Goal: Task Accomplishment & Management: Manage account settings

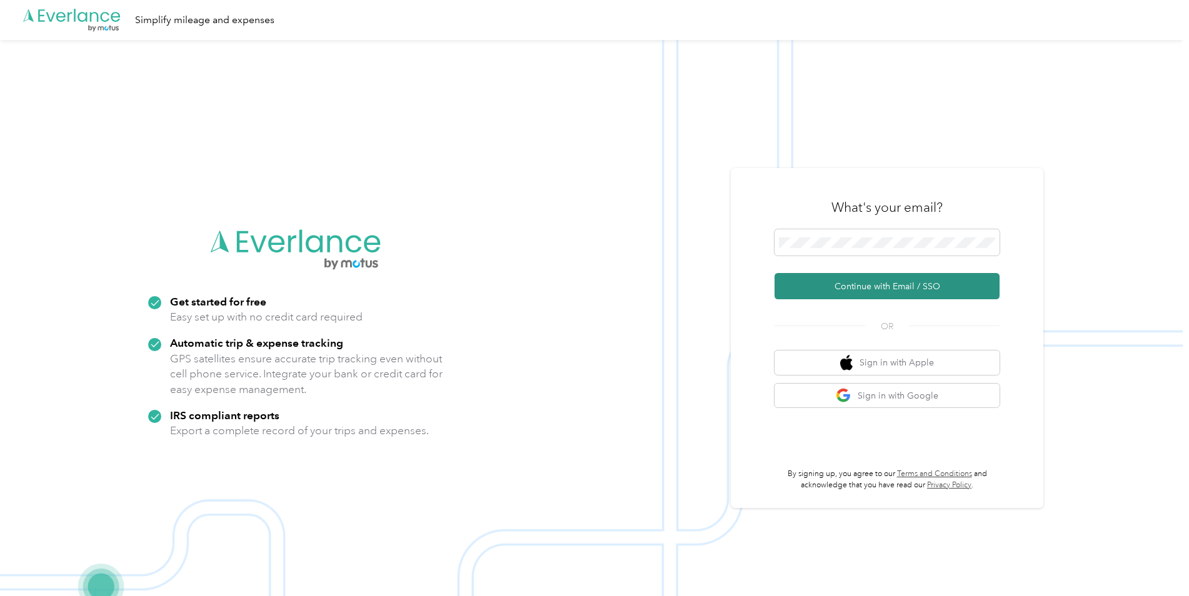
click at [819, 284] on button "Continue with Email / SSO" at bounding box center [887, 286] width 225 height 26
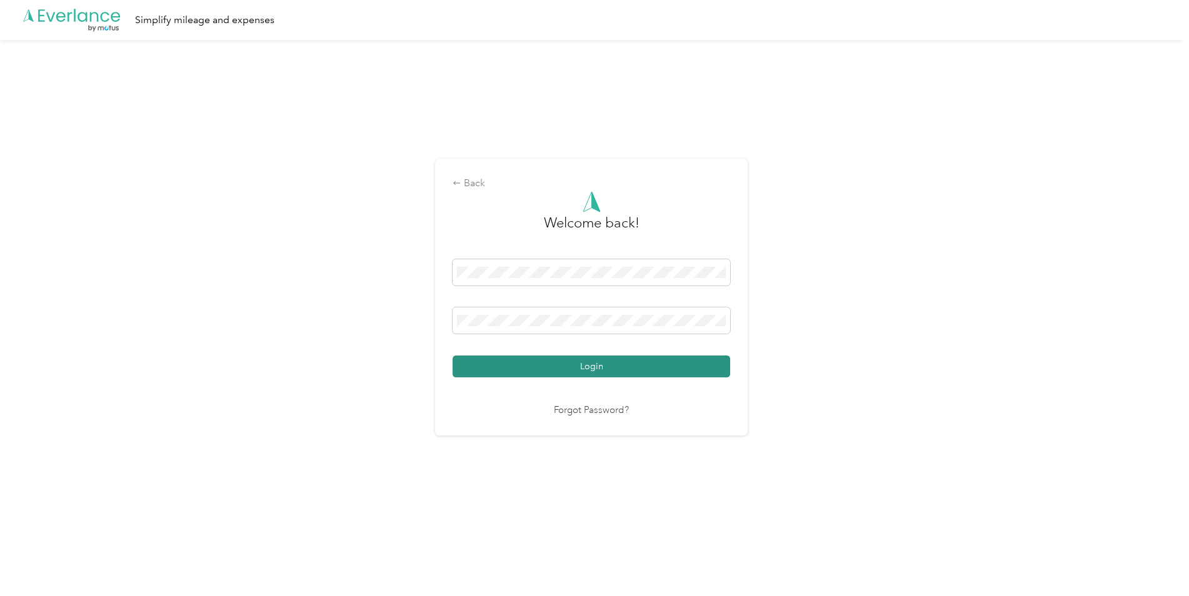
click at [568, 366] on button "Login" at bounding box center [592, 367] width 278 height 22
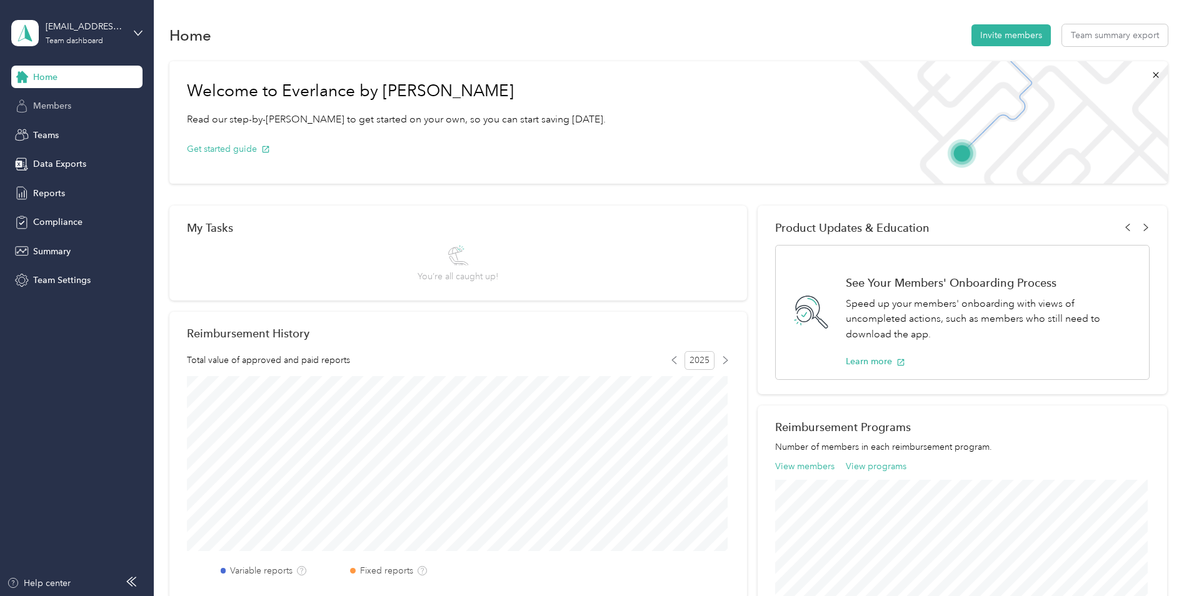
click at [63, 109] on span "Members" at bounding box center [52, 105] width 38 height 13
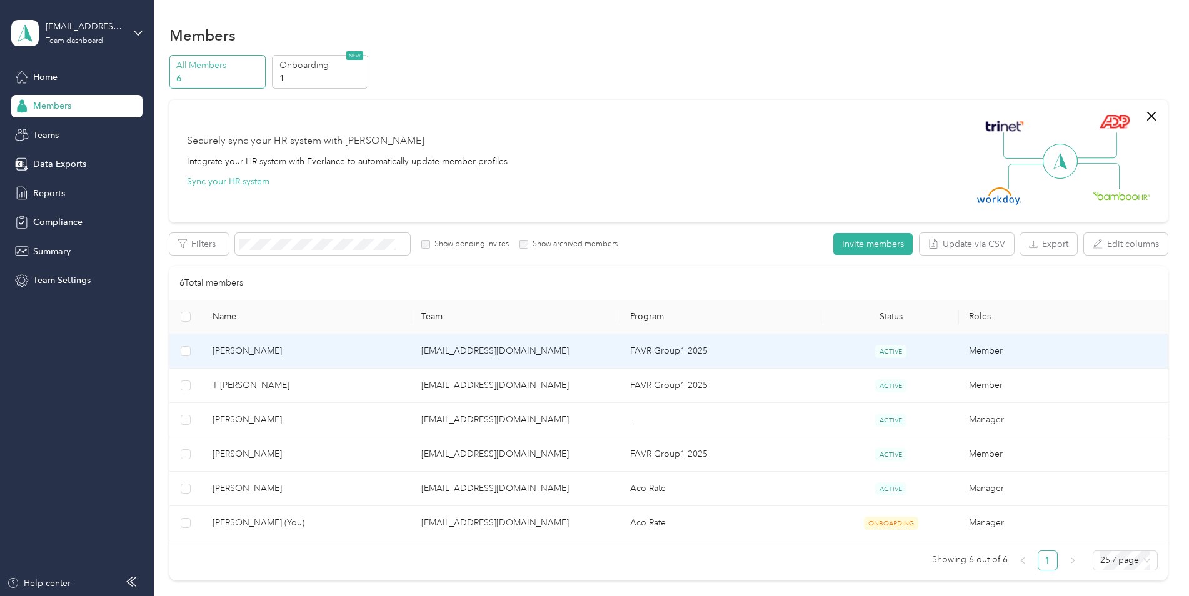
click at [585, 349] on td "[EMAIL_ADDRESS][DOMAIN_NAME]" at bounding box center [515, 352] width 209 height 34
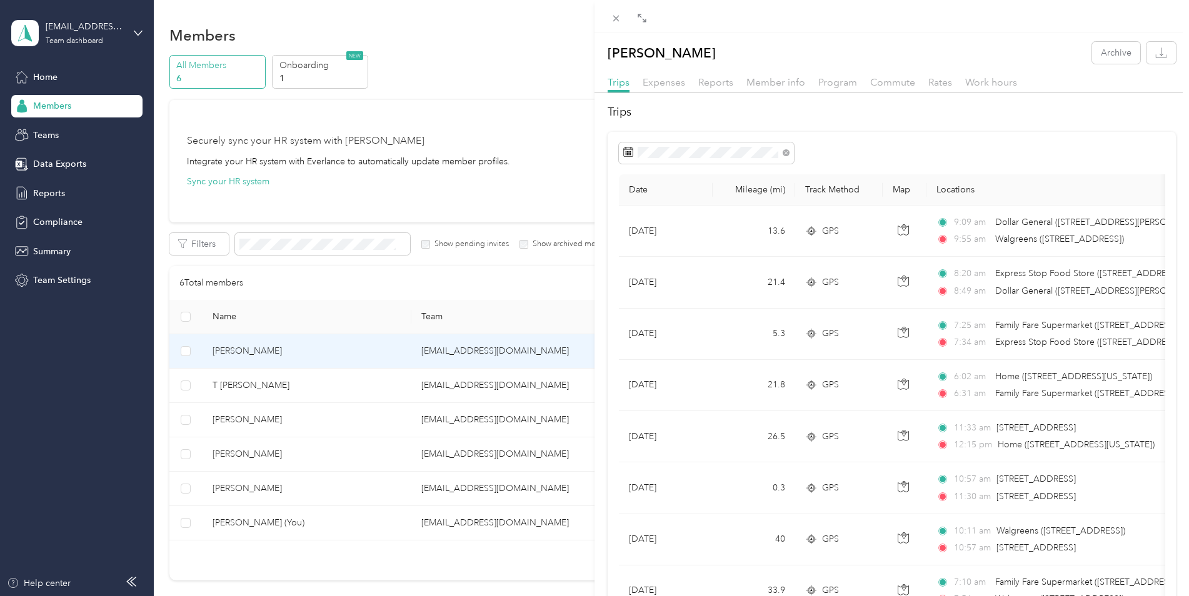
click at [745, 188] on th "Mileage (mi)" at bounding box center [754, 189] width 83 height 31
click at [667, 81] on span "Expenses" at bounding box center [664, 82] width 43 height 12
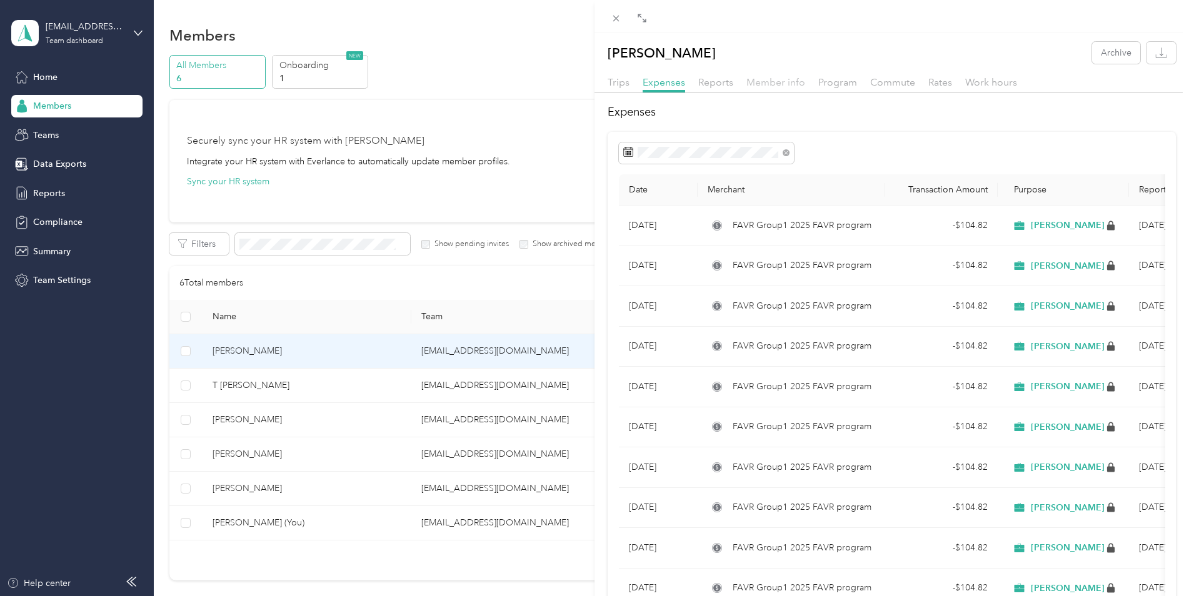
click at [785, 88] on span "Member info" at bounding box center [776, 82] width 59 height 12
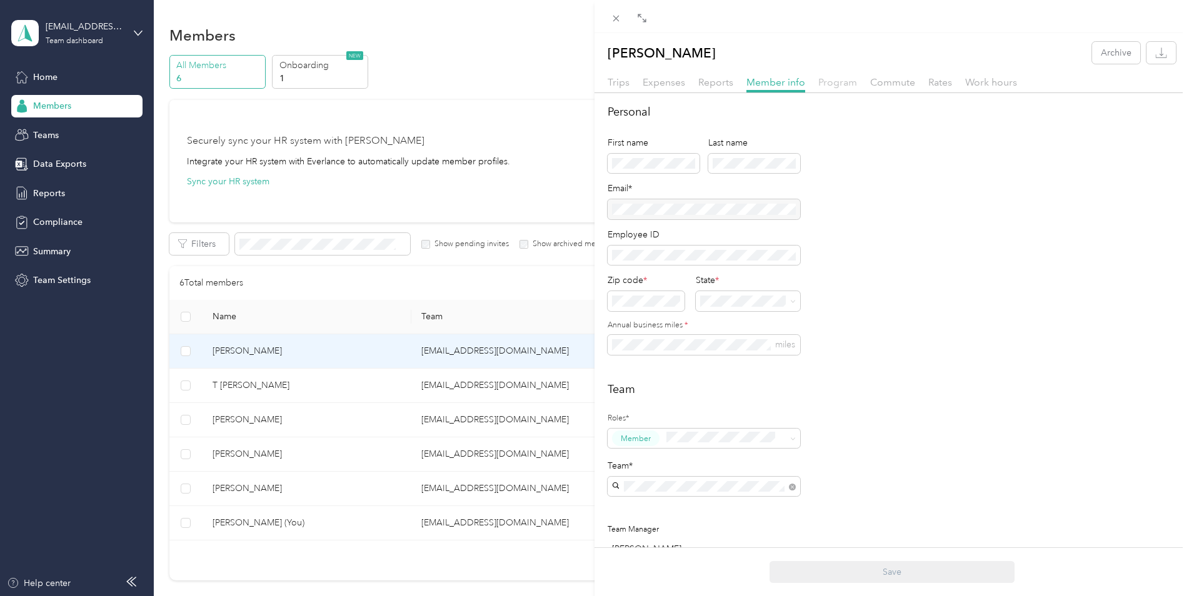
click at [837, 85] on span "Program" at bounding box center [837, 82] width 39 height 12
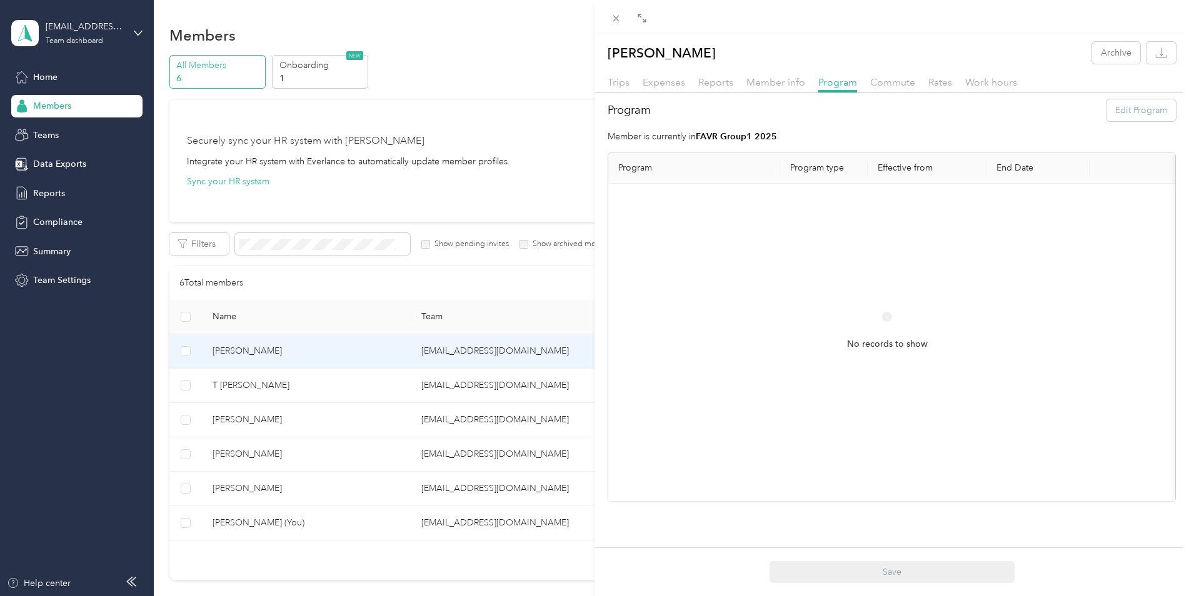
click at [738, 136] on strong "FAVR Group1 2025" at bounding box center [736, 136] width 81 height 11
click at [889, 88] on span "Commute" at bounding box center [892, 82] width 45 height 12
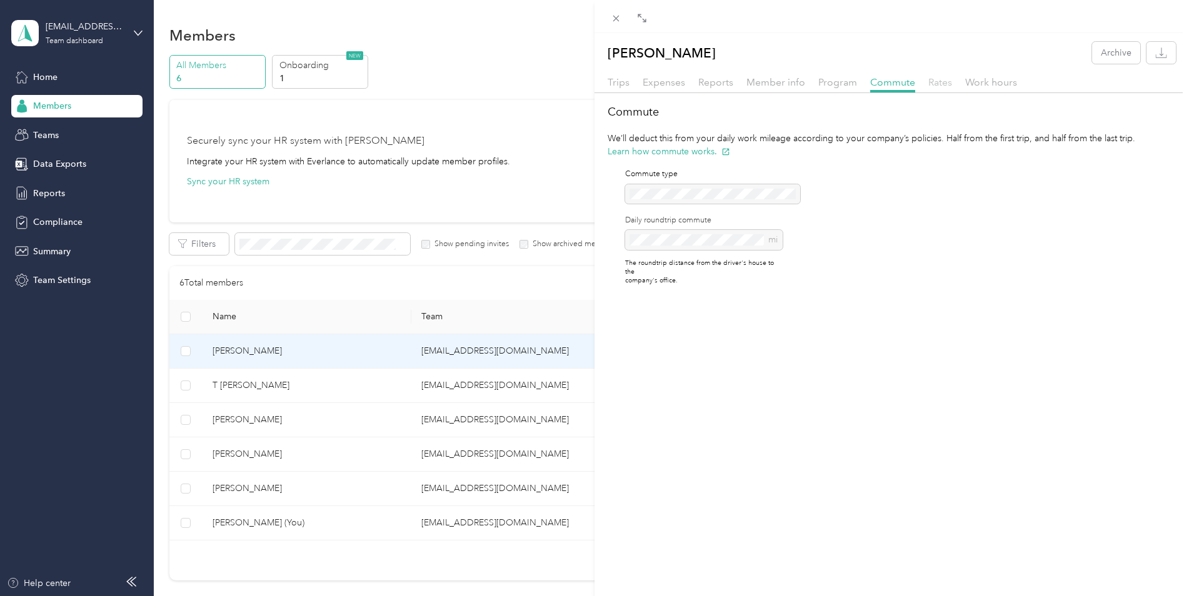
click at [936, 84] on span "Rates" at bounding box center [940, 82] width 24 height 12
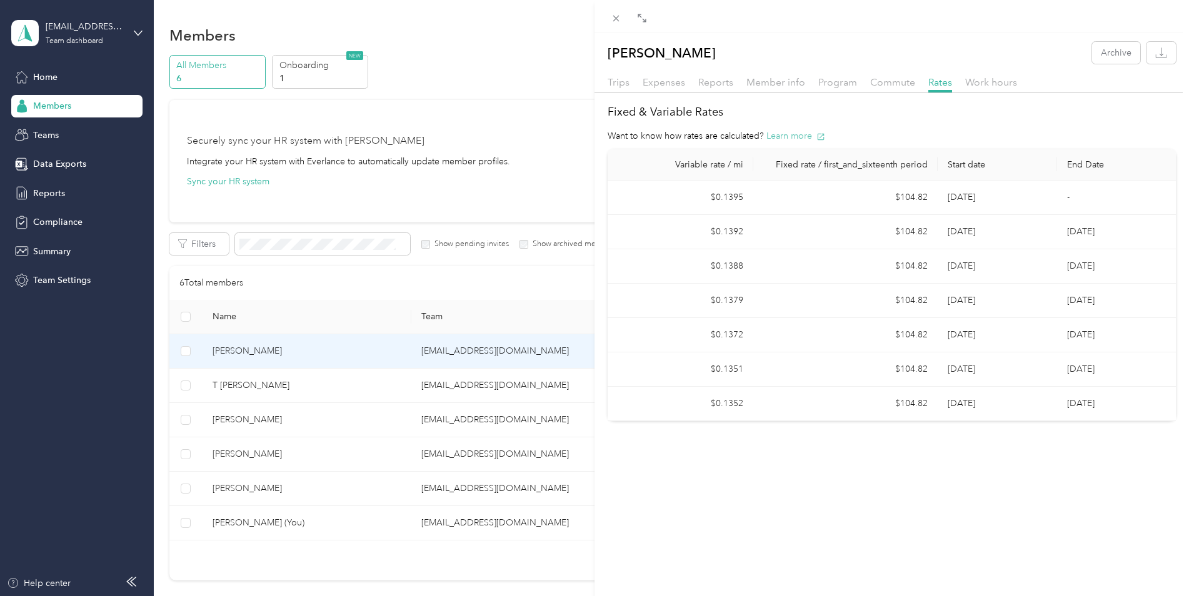
click at [787, 137] on button "Learn more" at bounding box center [796, 135] width 59 height 13
click at [823, 79] on span "Program" at bounding box center [837, 82] width 39 height 12
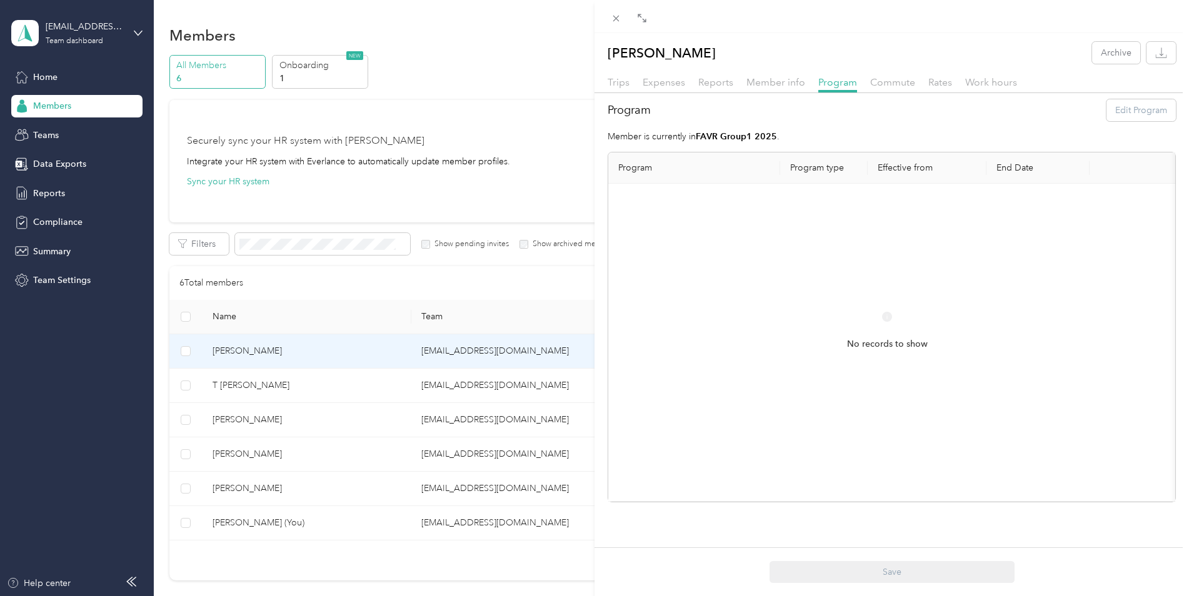
click at [672, 88] on div "Expenses" at bounding box center [664, 83] width 43 height 16
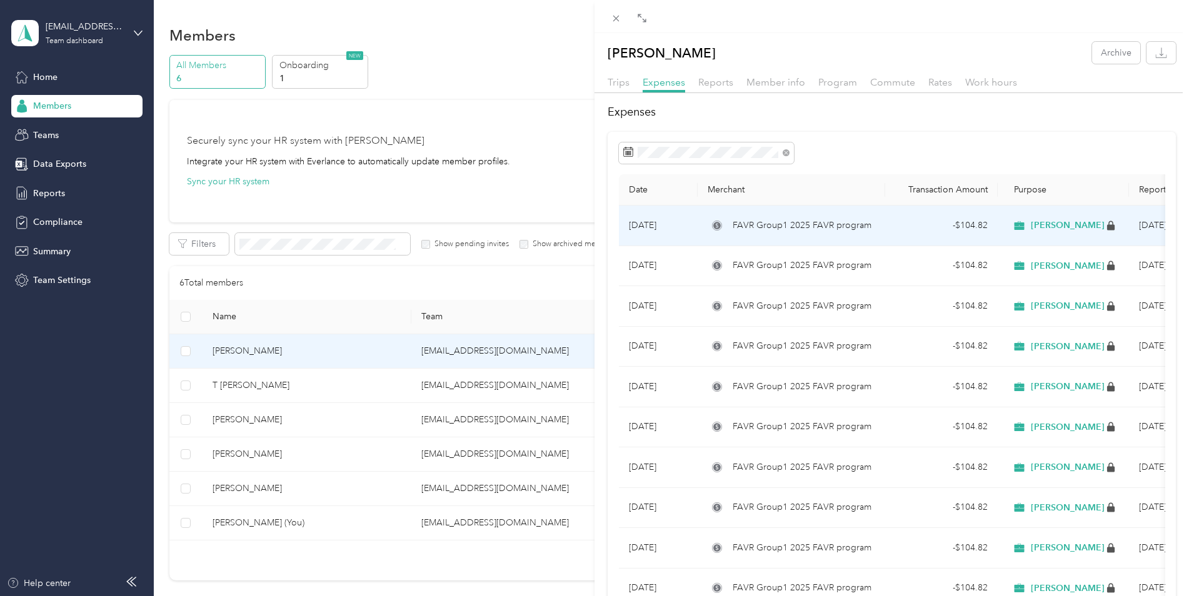
click at [791, 223] on span "FAVR Group1 2025 FAVR program" at bounding box center [802, 226] width 139 height 14
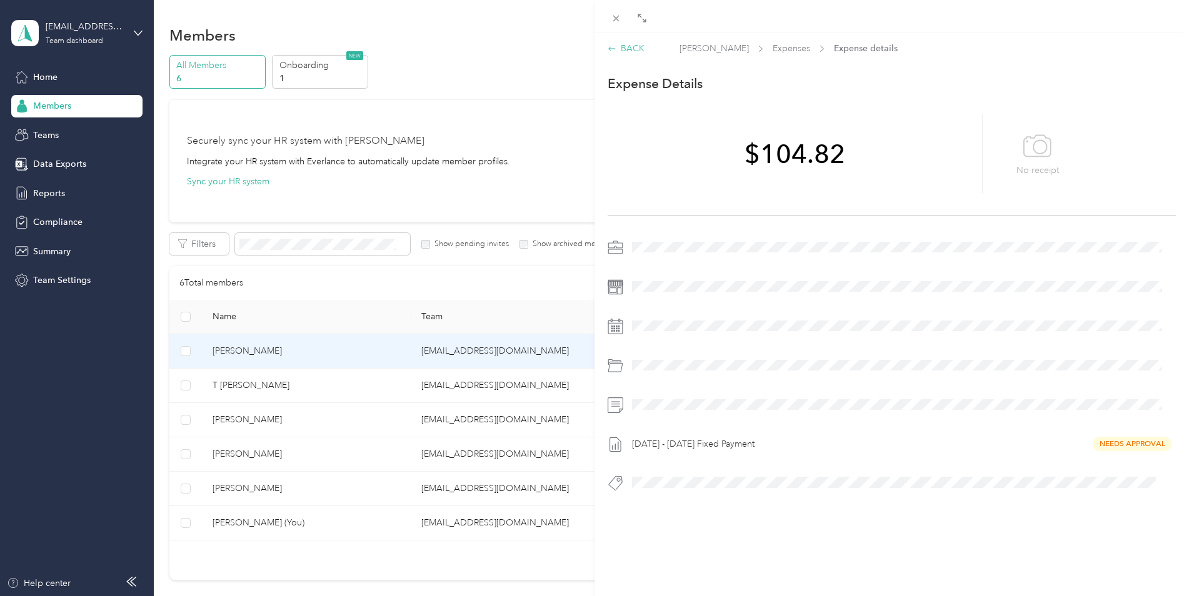
click at [634, 48] on div "BACK" at bounding box center [626, 48] width 37 height 13
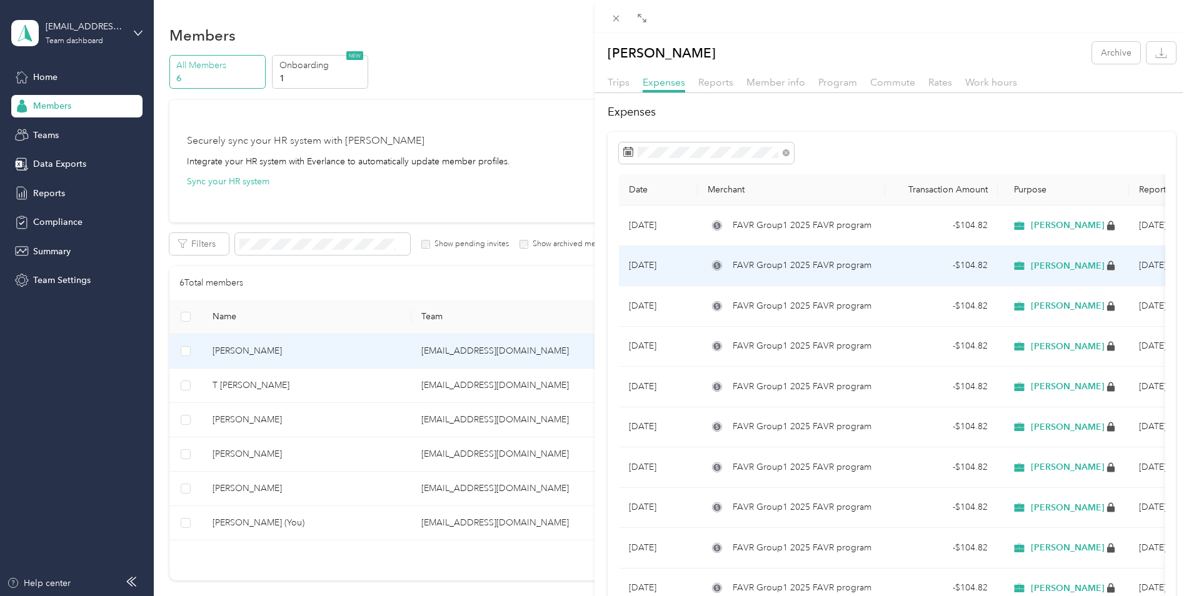
click at [845, 271] on span "FAVR Group1 2025 FAVR program" at bounding box center [802, 266] width 139 height 14
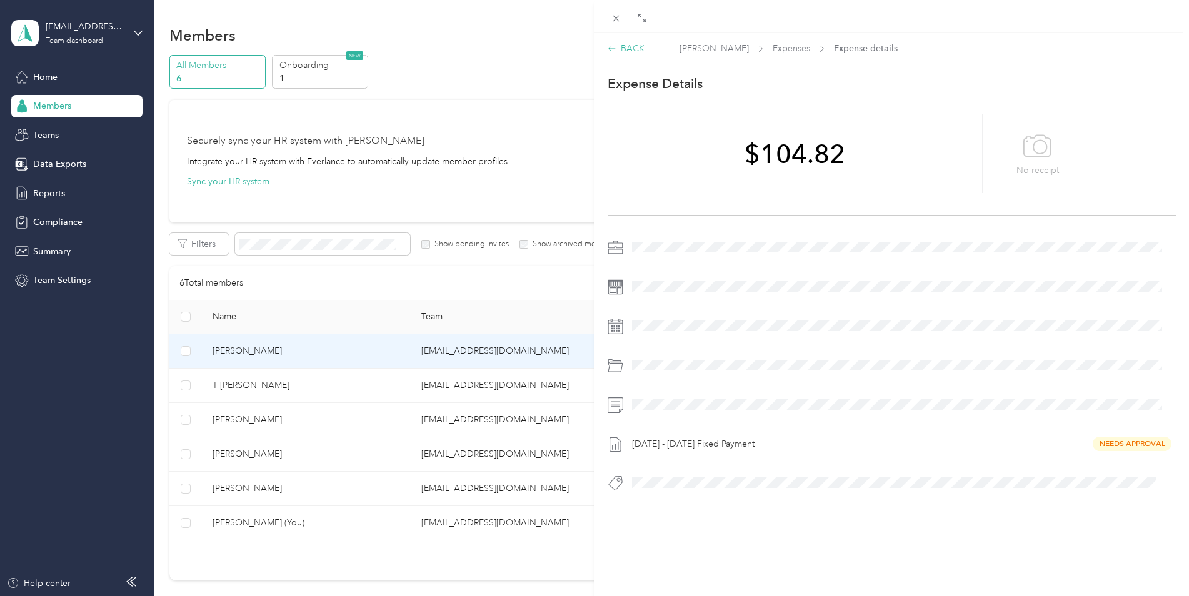
click at [630, 44] on div "BACK" at bounding box center [626, 48] width 37 height 13
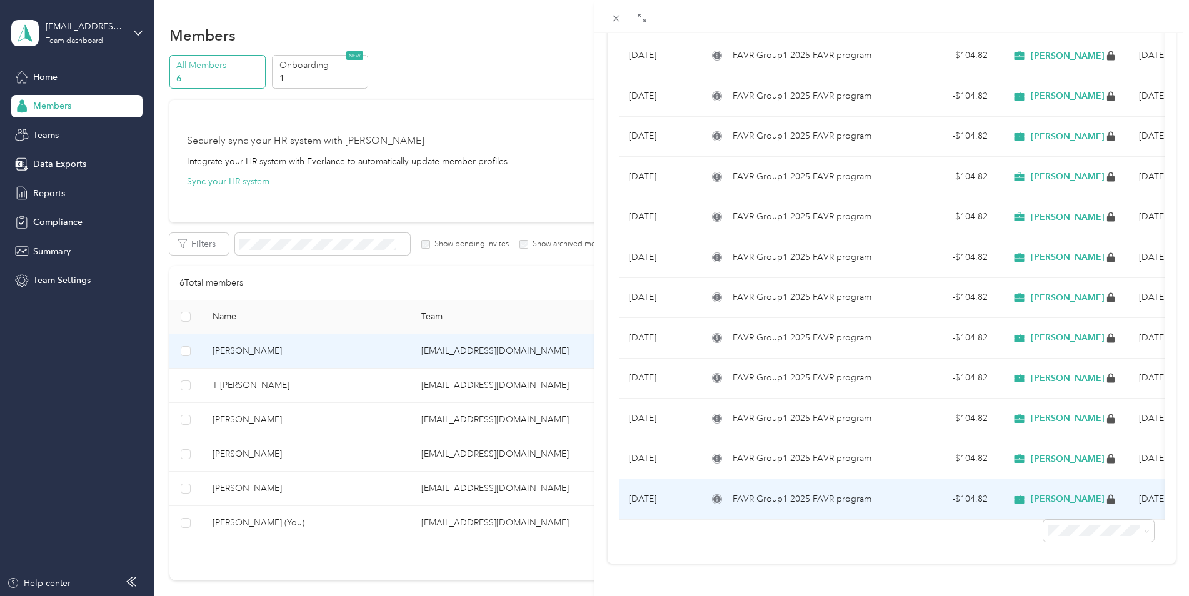
click at [841, 493] on span "FAVR Group1 2025 FAVR program" at bounding box center [802, 500] width 139 height 14
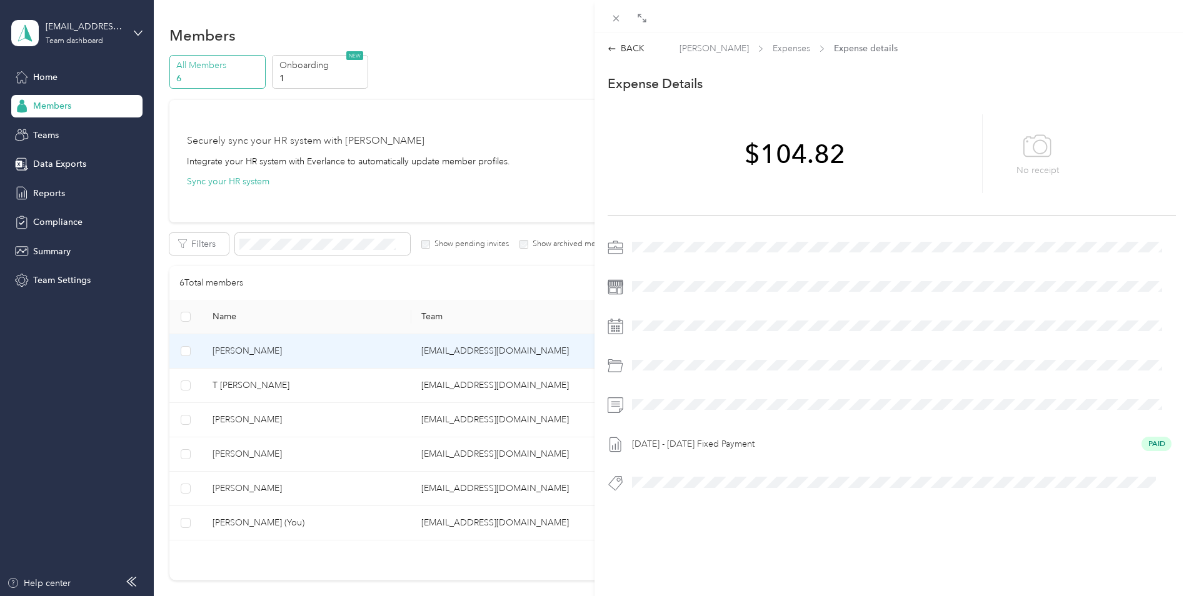
click at [639, 55] on div "BACK [PERSON_NAME] Expenses Expense details This expense cannot be edited becau…" at bounding box center [892, 293] width 595 height 502
click at [627, 51] on div "BACK" at bounding box center [626, 48] width 37 height 13
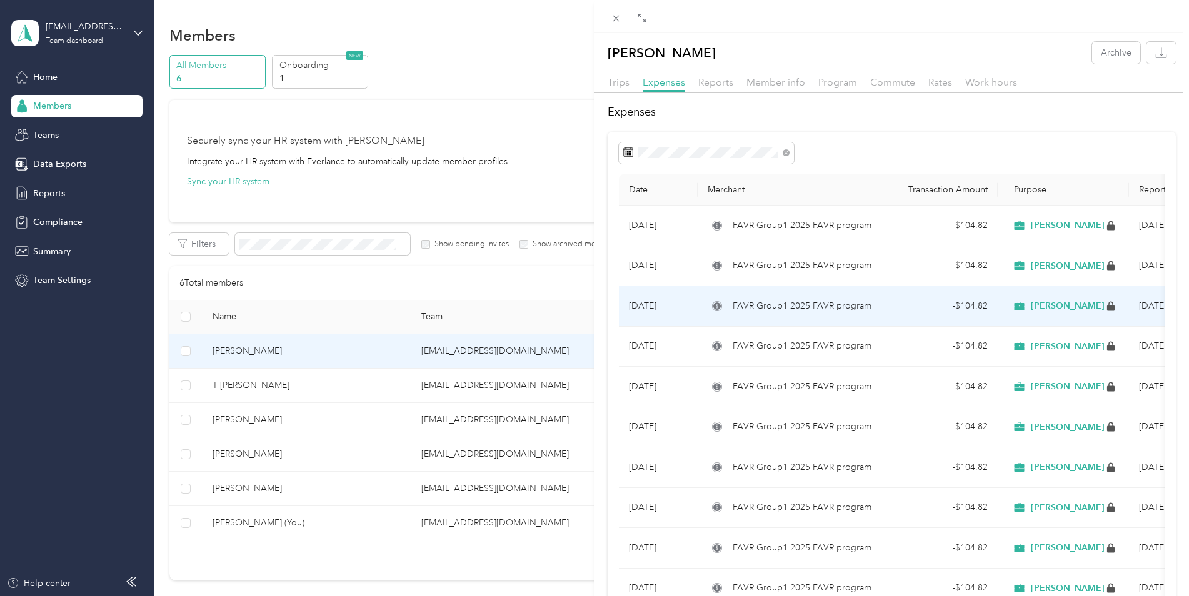
click at [810, 319] on td "FAVR Group1 2025 FAVR program" at bounding box center [792, 306] width 188 height 41
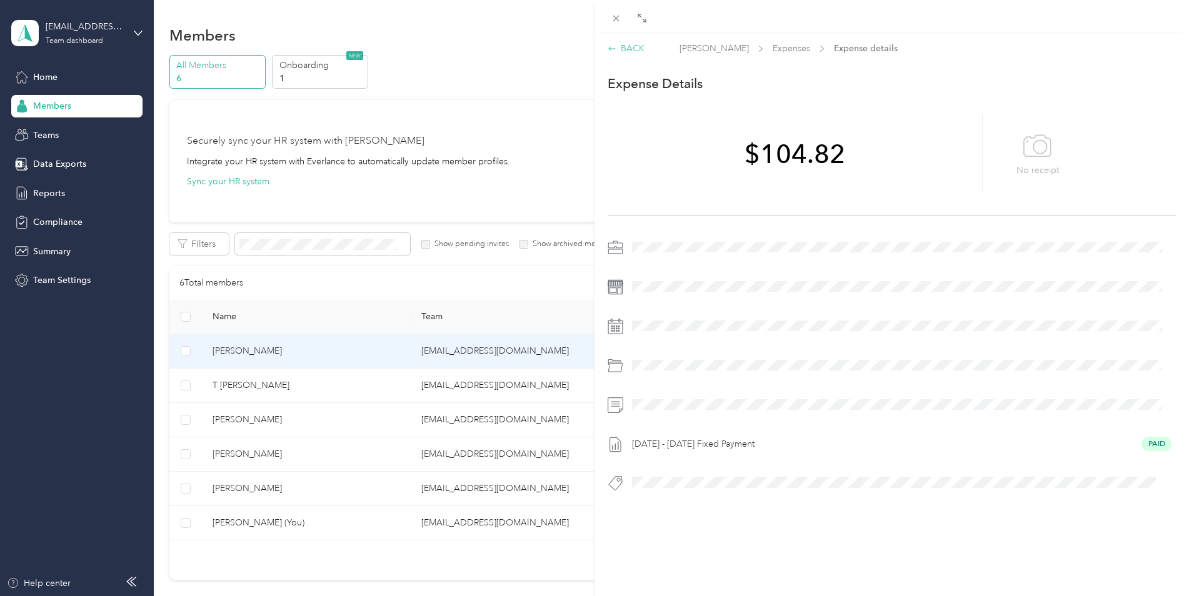
click at [637, 44] on div "BACK" at bounding box center [626, 48] width 37 height 13
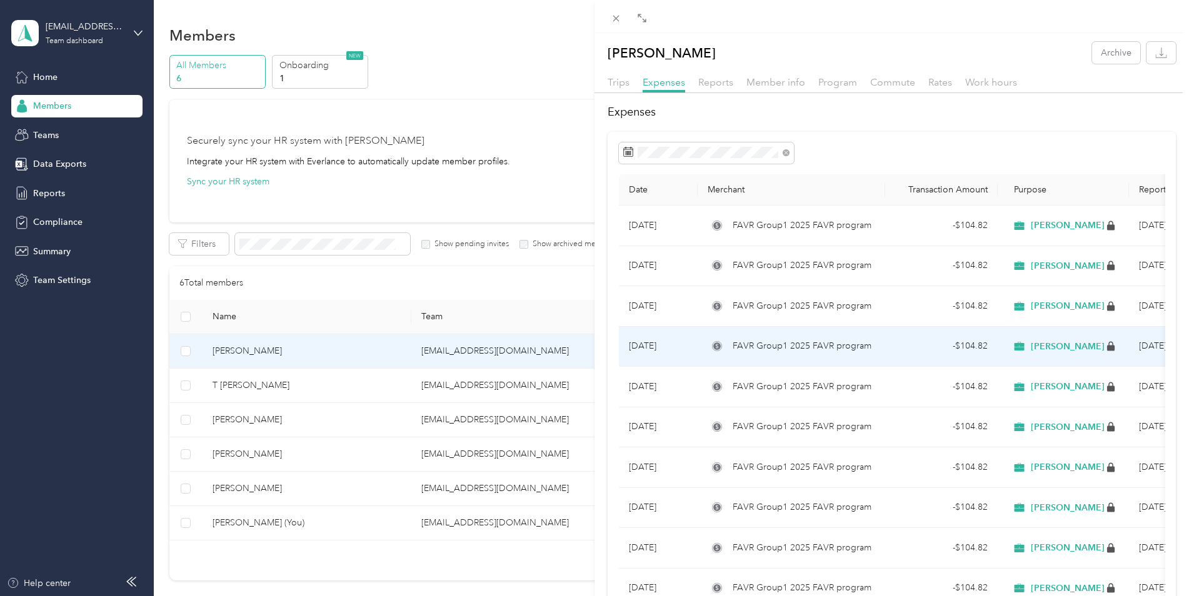
click at [810, 338] on td "FAVR Group1 2025 FAVR program" at bounding box center [792, 347] width 188 height 41
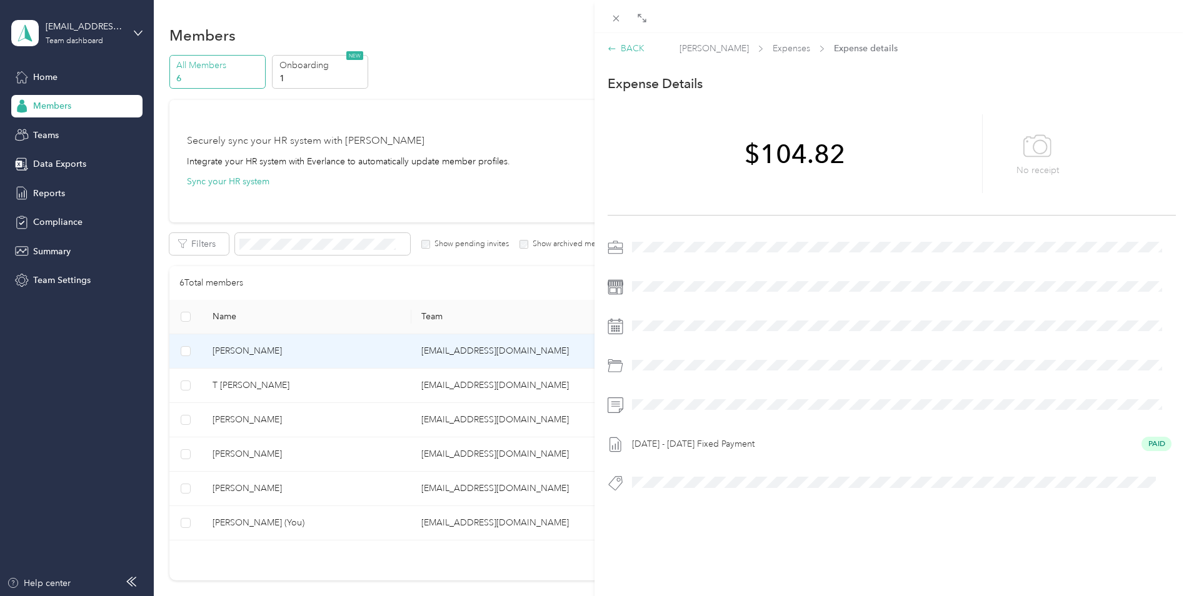
click at [633, 46] on div "BACK" at bounding box center [626, 48] width 37 height 13
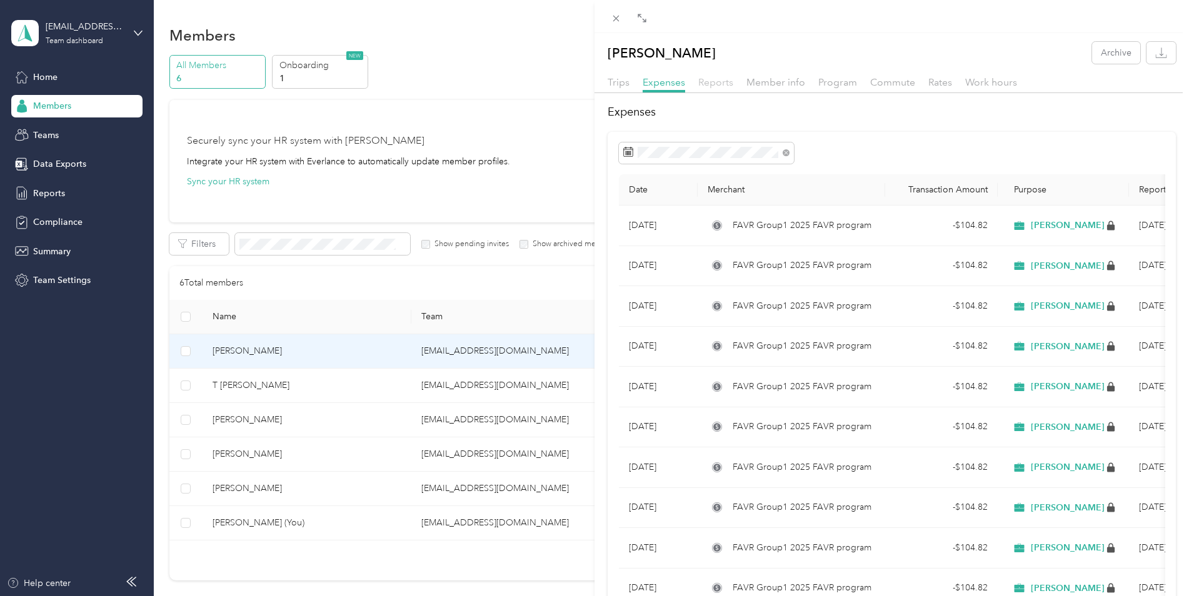
click at [722, 84] on span "Reports" at bounding box center [715, 82] width 35 height 12
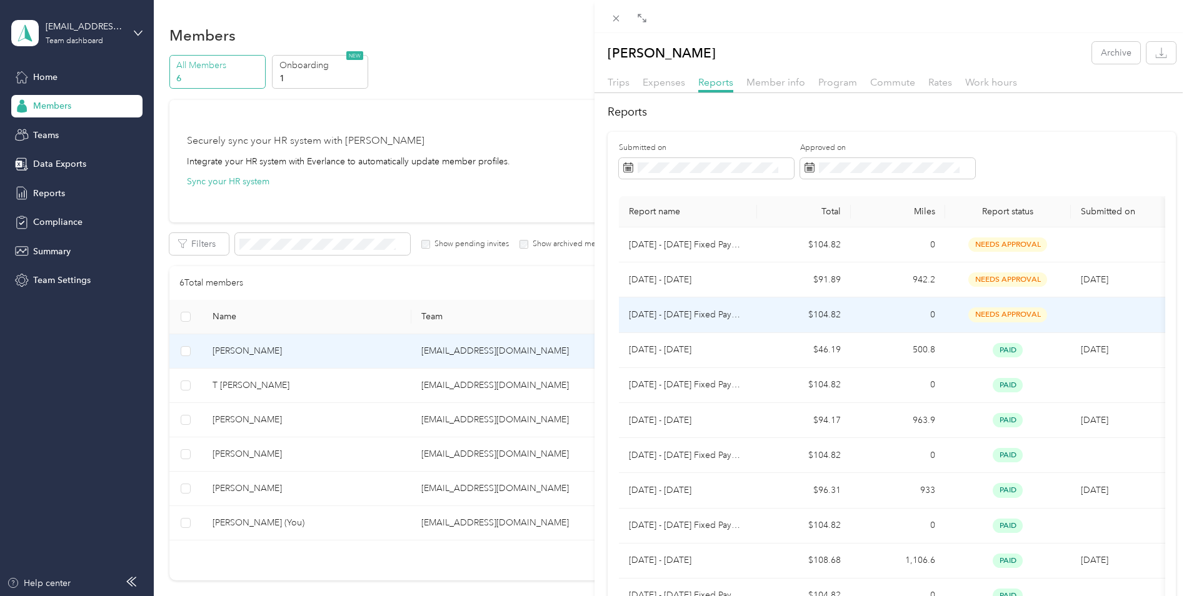
click at [752, 321] on td "[DATE] - [DATE] Fixed Payment" at bounding box center [688, 315] width 138 height 35
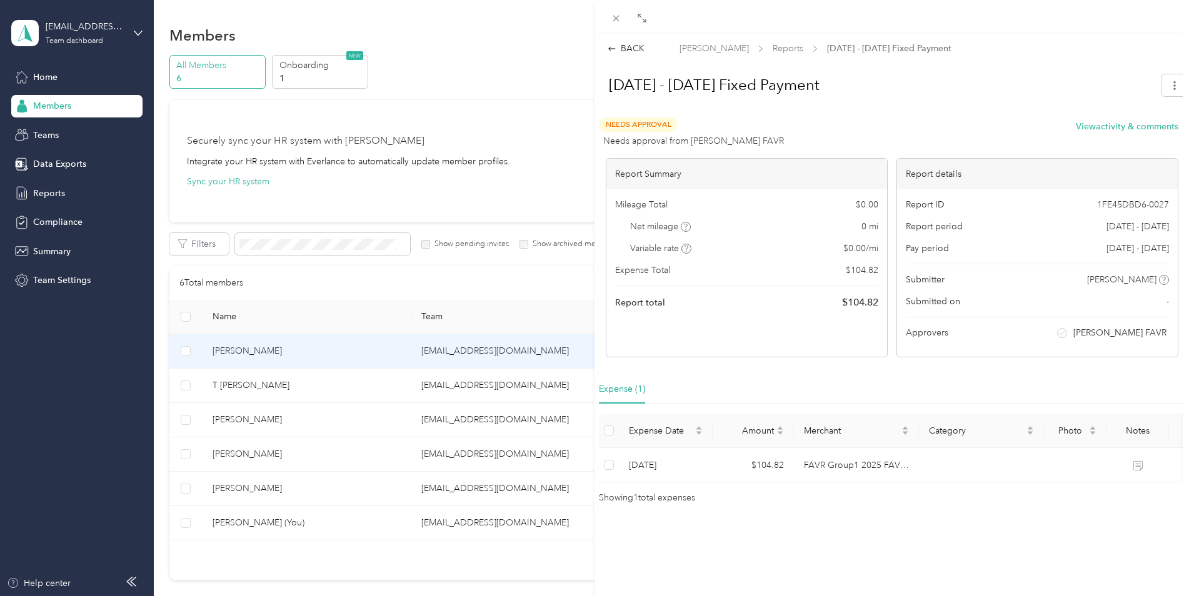
click at [641, 55] on div "BACK [PERSON_NAME] Reports [DATE] - [DATE] Fixed Payment [DATE] - [DATE] Fixed …" at bounding box center [892, 273] width 595 height 463
click at [635, 55] on div "BACK [PERSON_NAME] Reports [DATE] - [DATE] Fixed Payment [DATE] - [DATE] Fixed …" at bounding box center [892, 273] width 595 height 463
click at [627, 51] on div "BACK" at bounding box center [626, 48] width 37 height 13
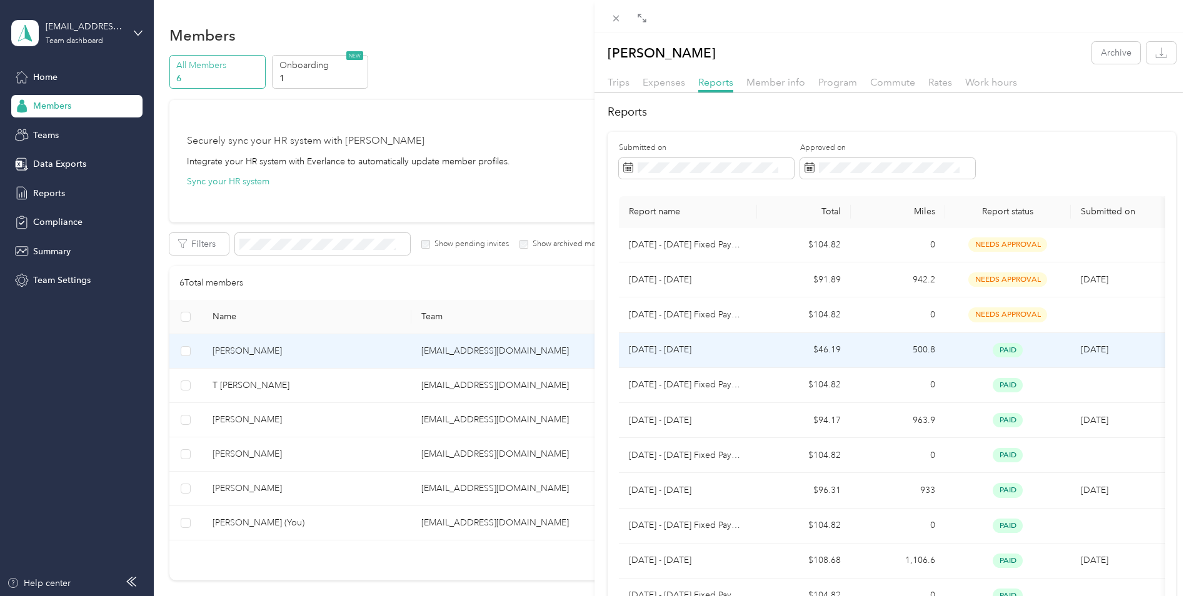
click at [755, 350] on td "[DATE] - [DATE]" at bounding box center [688, 350] width 138 height 35
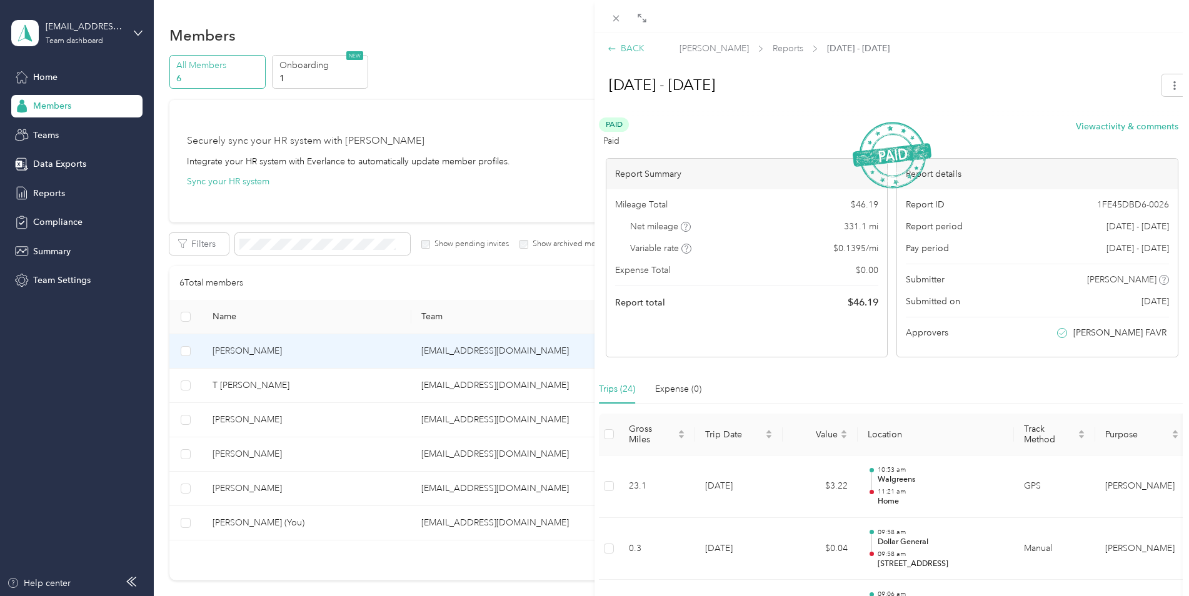
click at [633, 51] on div "BACK" at bounding box center [626, 48] width 37 height 13
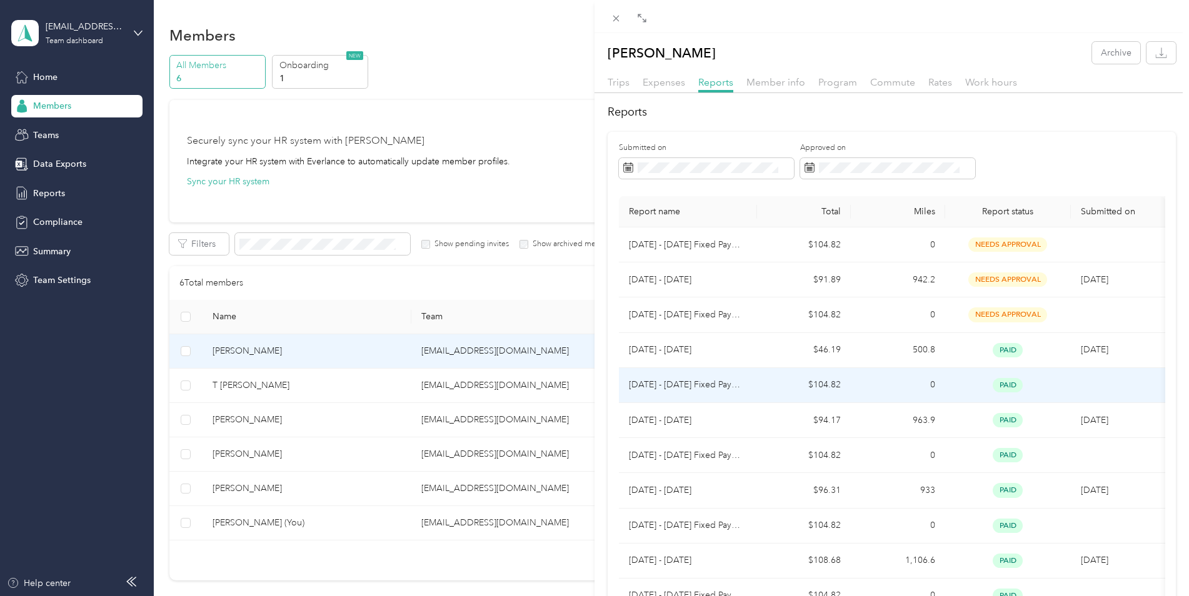
click at [730, 381] on p "[DATE] - [DATE] Fixed Payment" at bounding box center [688, 385] width 118 height 14
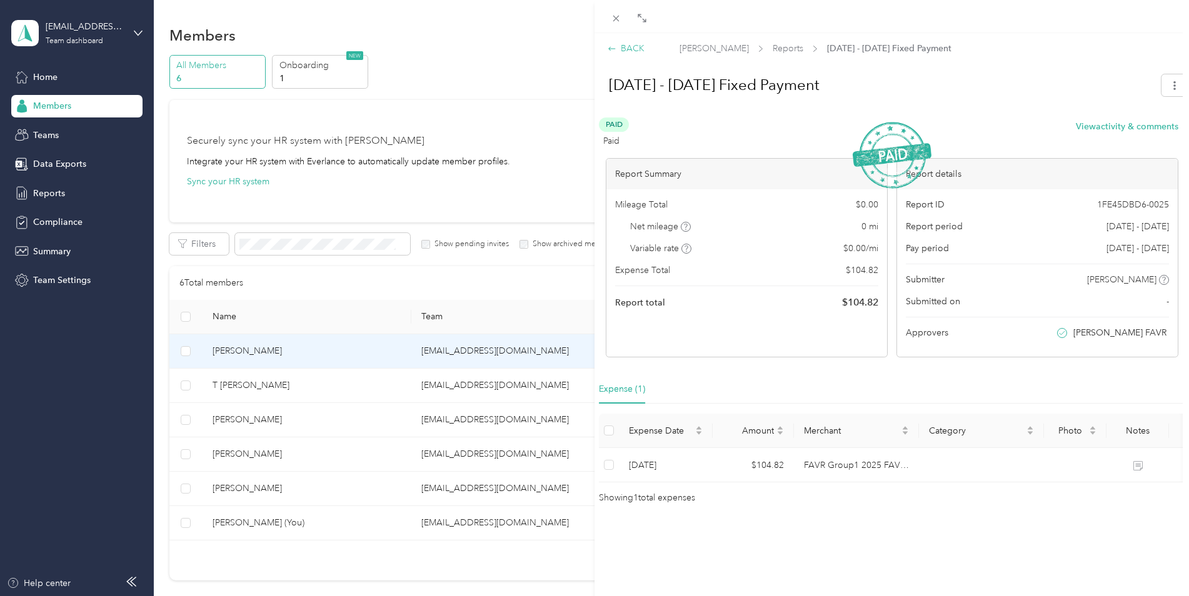
click at [628, 50] on div "BACK" at bounding box center [626, 48] width 37 height 13
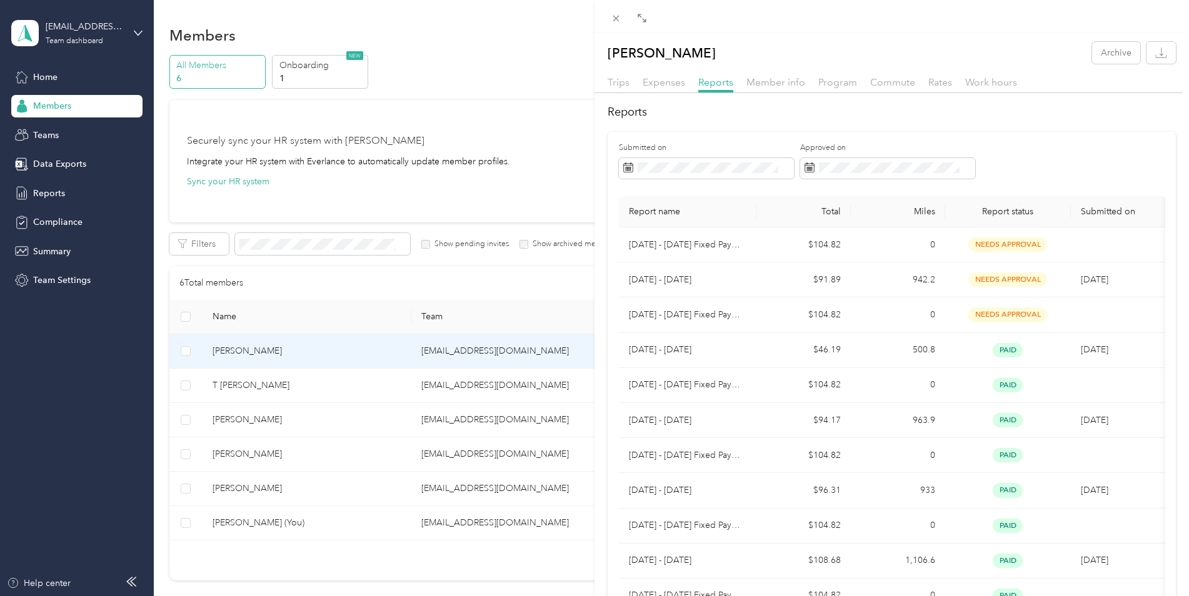
drag, startPoint x: 881, startPoint y: 250, endPoint x: 918, endPoint y: 141, distance: 115.5
click at [355, 373] on div "[PERSON_NAME] Archive Trips Expenses Reports Member info Program Commute Rates …" at bounding box center [594, 298] width 1189 height 596
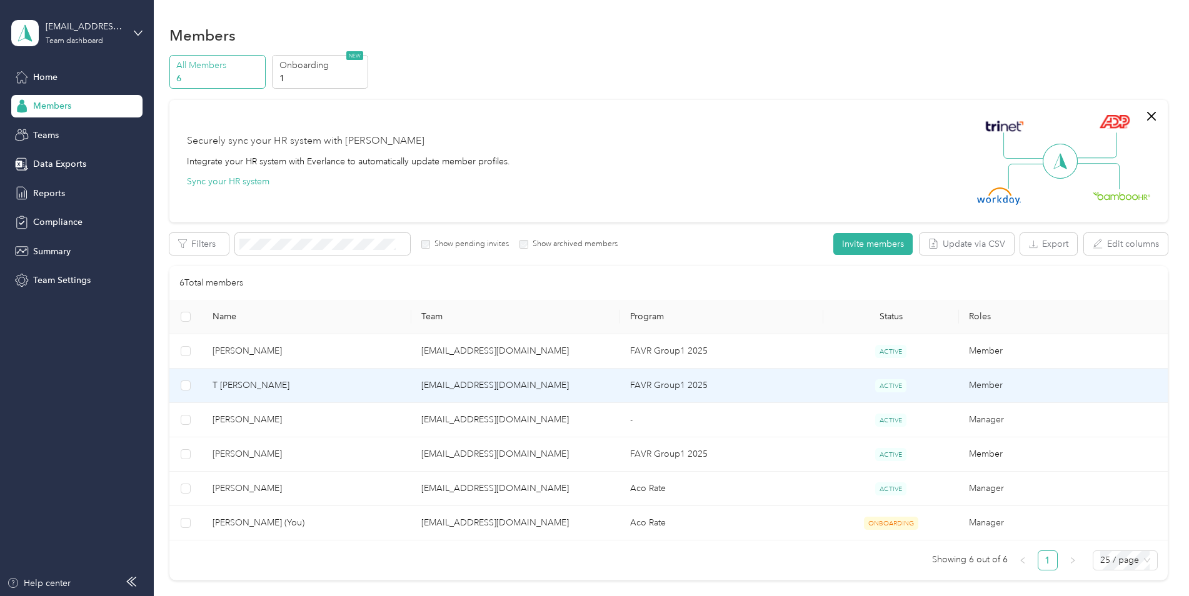
click at [309, 380] on span "T [PERSON_NAME]" at bounding box center [307, 386] width 189 height 14
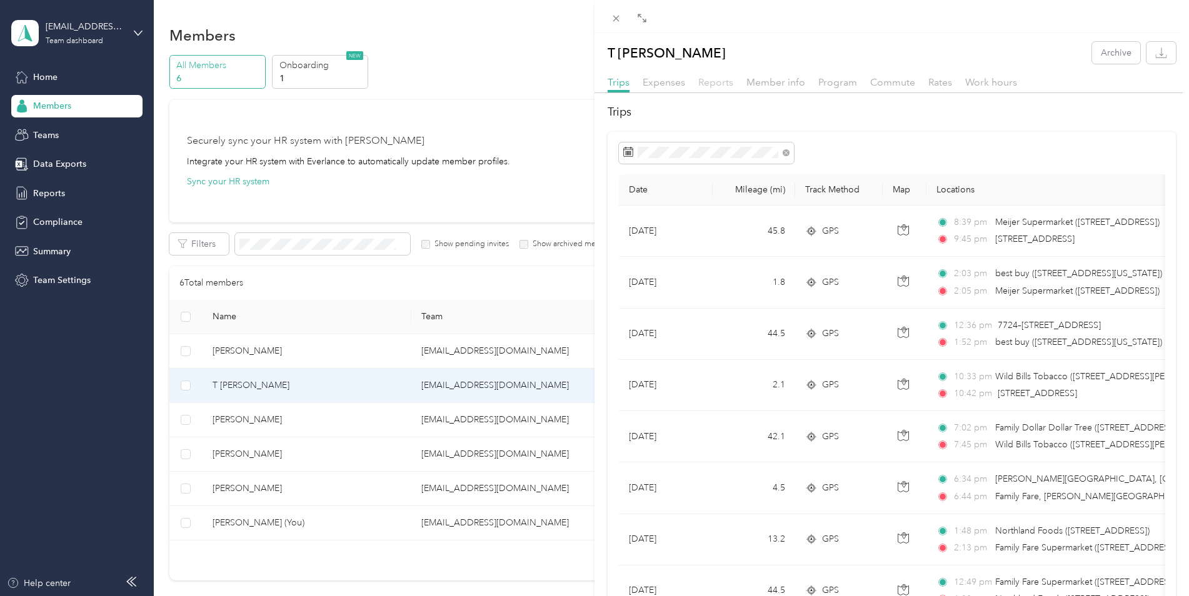
click at [727, 83] on span "Reports" at bounding box center [715, 82] width 35 height 12
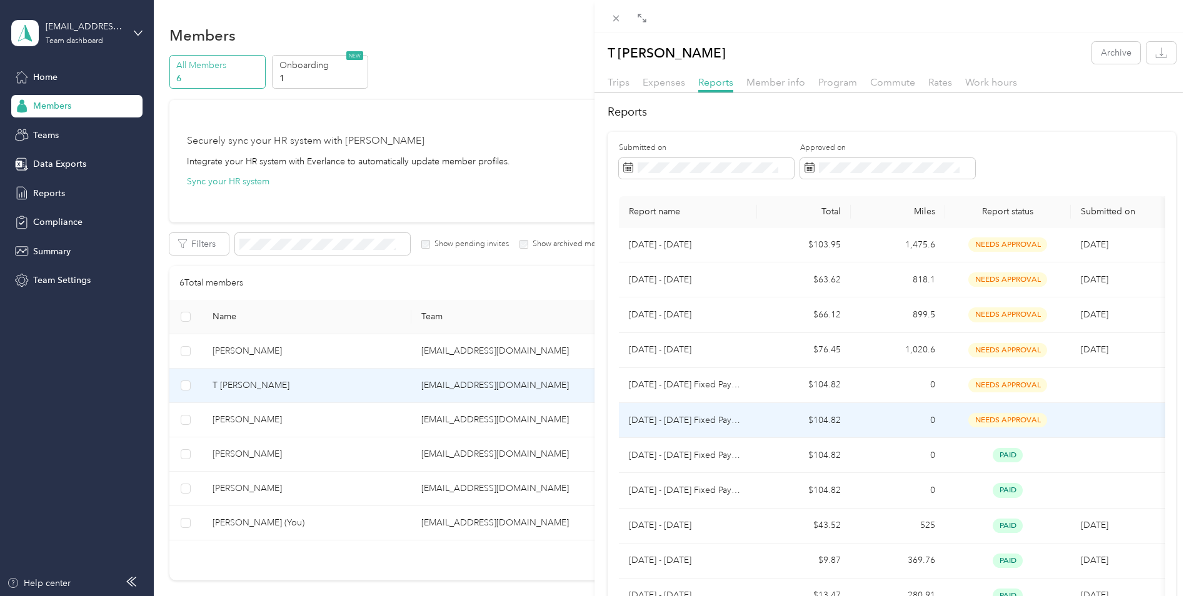
click at [807, 425] on td "$104.82" at bounding box center [804, 420] width 94 height 35
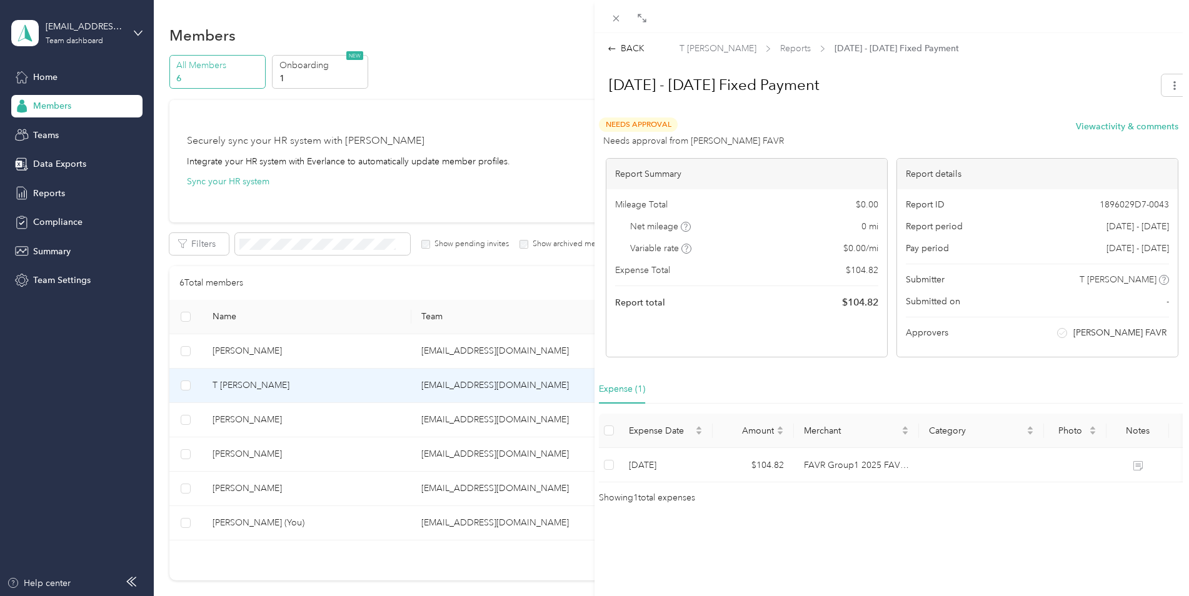
click at [313, 351] on div "BACK T [PERSON_NAME] Reports [DATE] - [DATE] Fixed Payment [DATE] - [DATE] Fixe…" at bounding box center [594, 298] width 1189 height 596
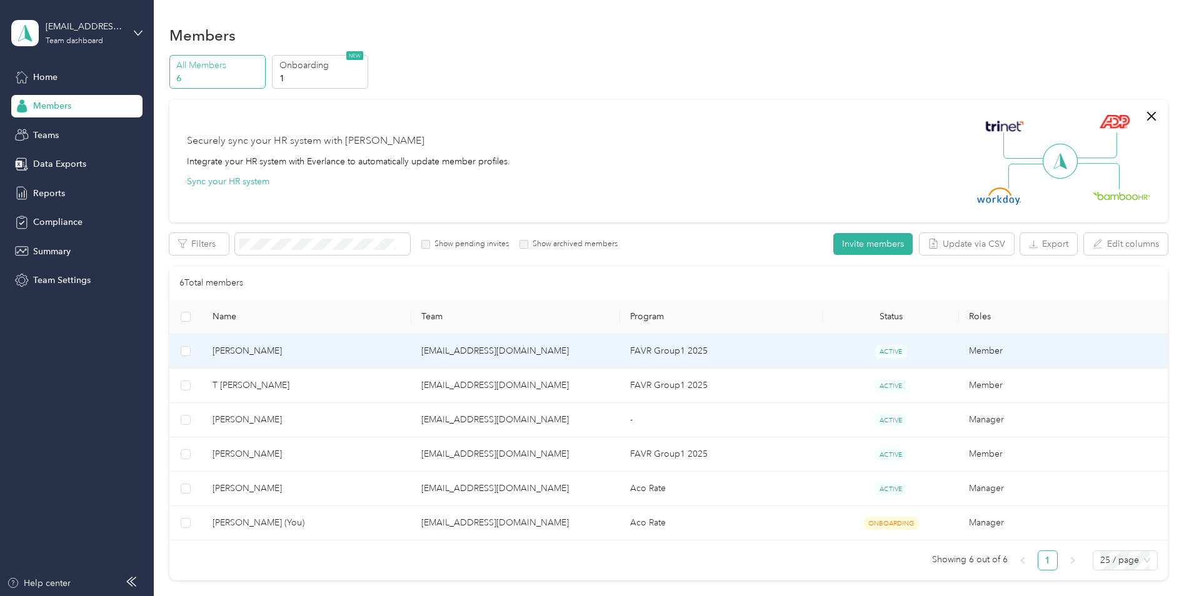
click at [262, 353] on span "[PERSON_NAME]" at bounding box center [307, 352] width 189 height 14
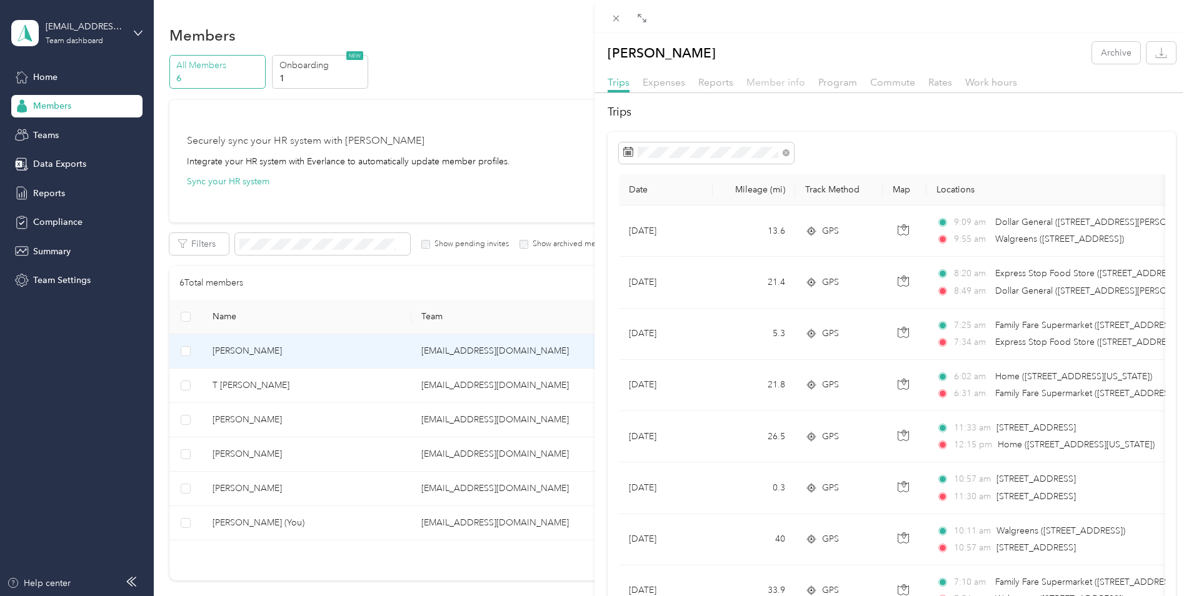
click at [797, 79] on span "Member info" at bounding box center [776, 82] width 59 height 12
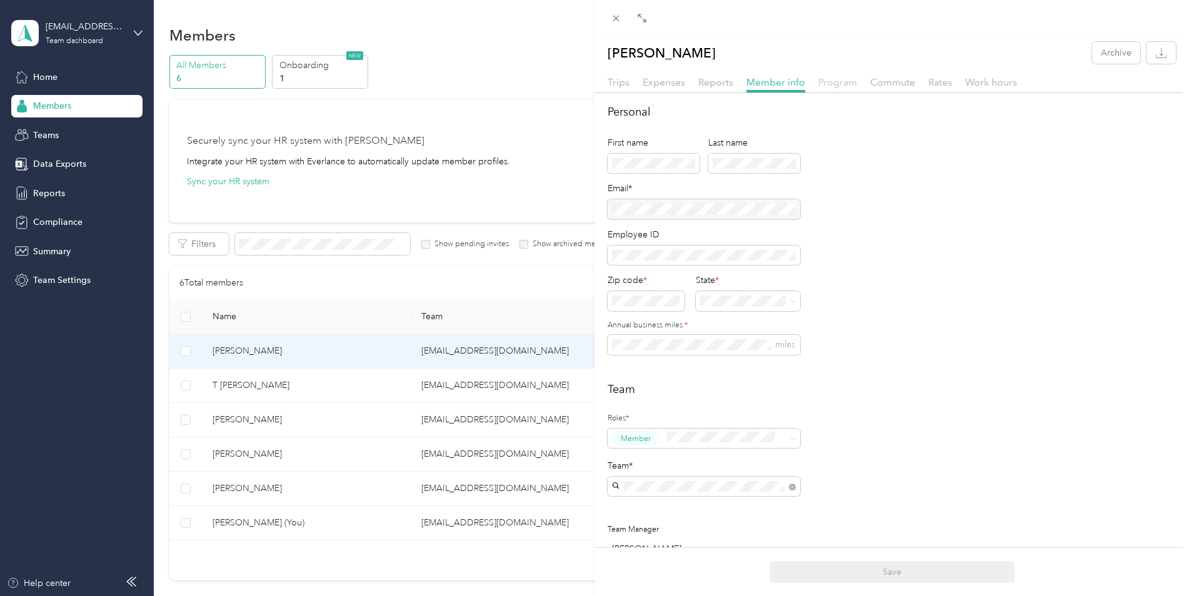
click at [827, 81] on span "Program" at bounding box center [837, 82] width 39 height 12
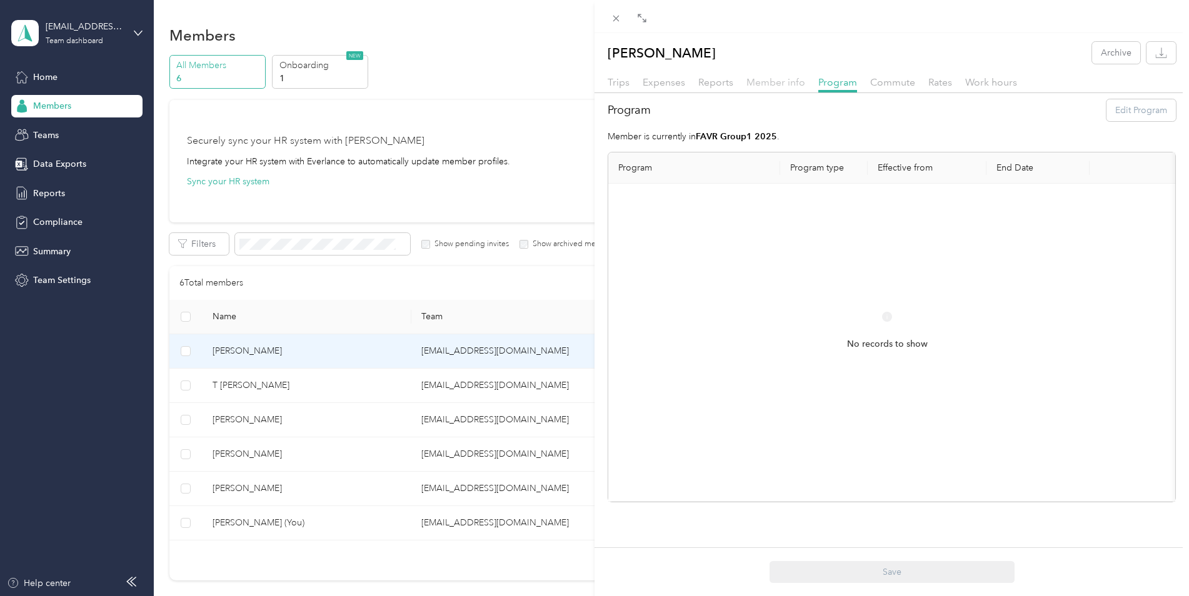
click at [762, 86] on span "Member info" at bounding box center [776, 82] width 59 height 12
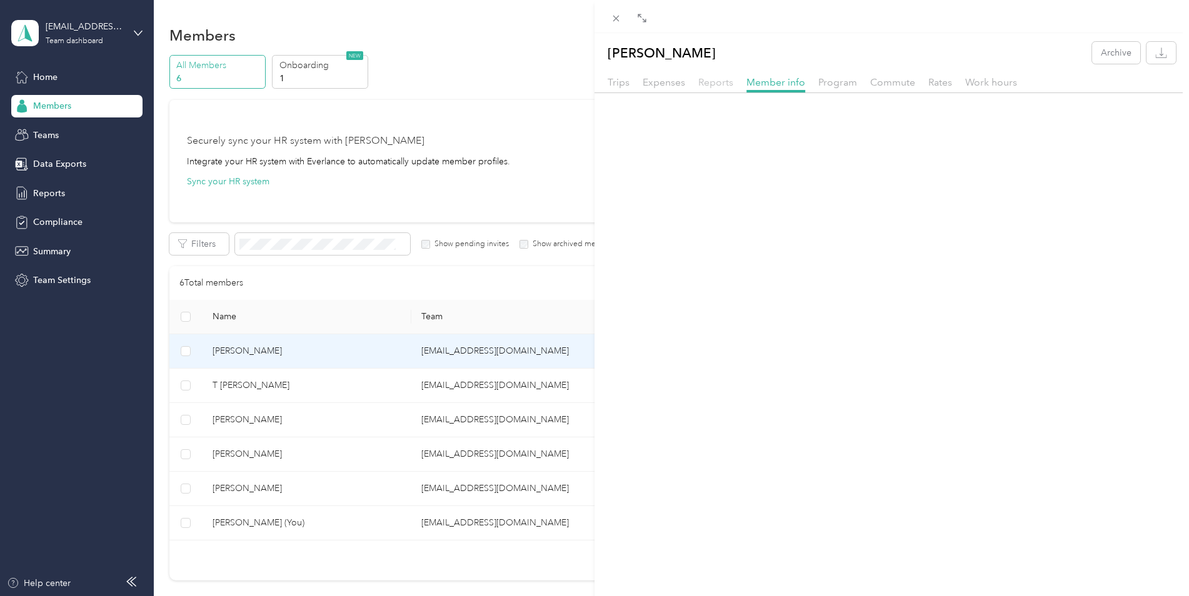
click at [723, 79] on span "Reports" at bounding box center [715, 82] width 35 height 12
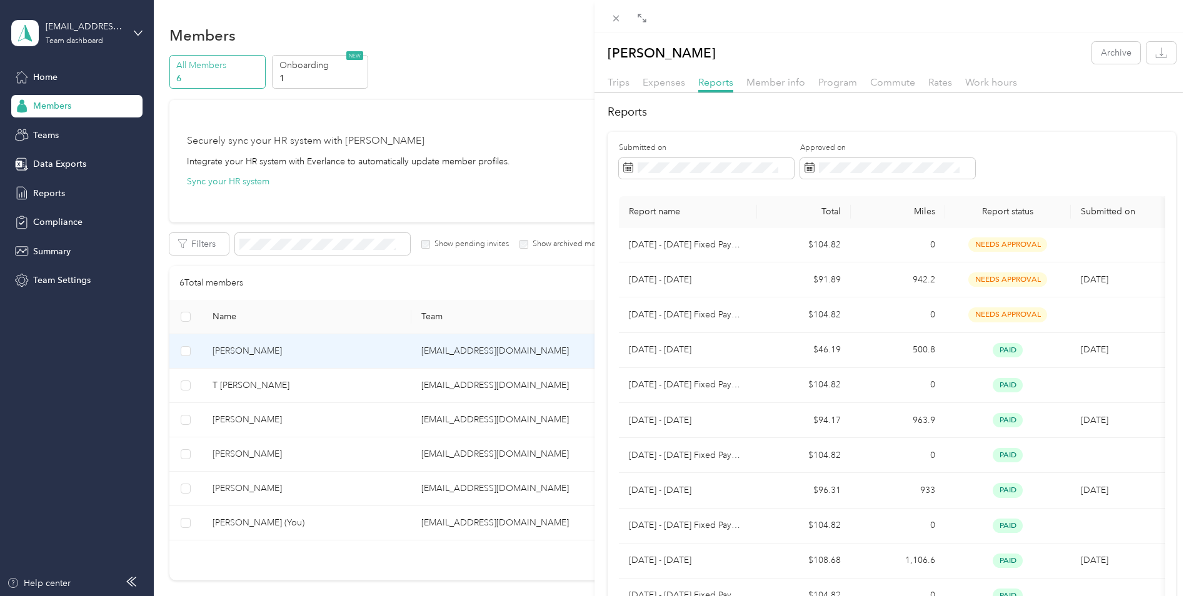
click at [324, 419] on div "[PERSON_NAME] Archive Trips Expenses Reports Member info Program Commute Rates …" at bounding box center [594, 298] width 1189 height 596
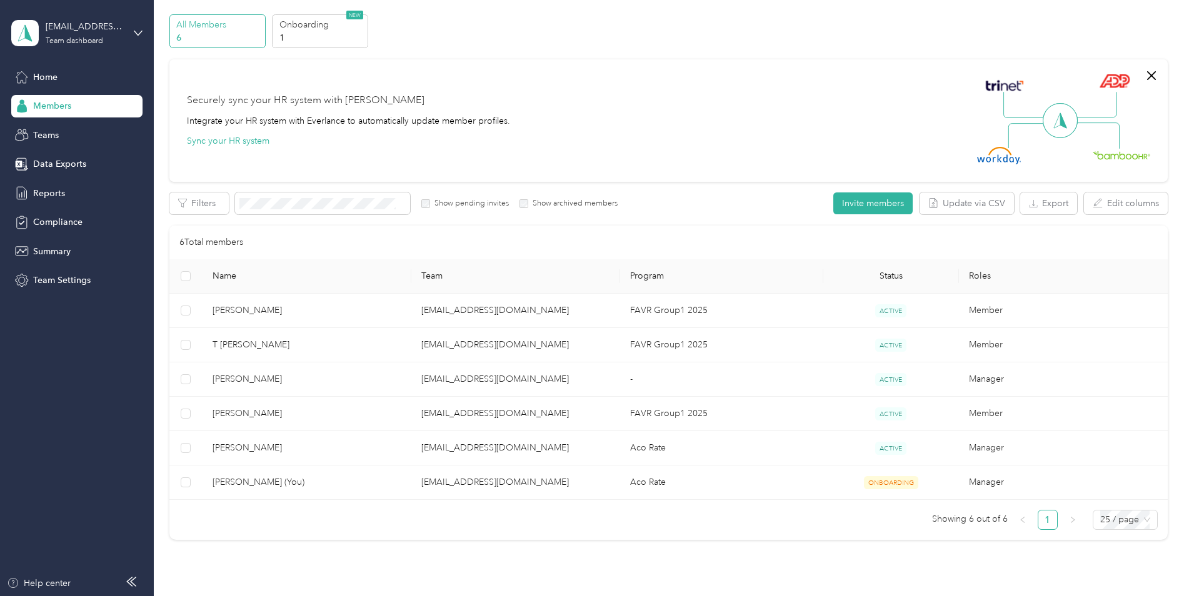
scroll to position [63, 0]
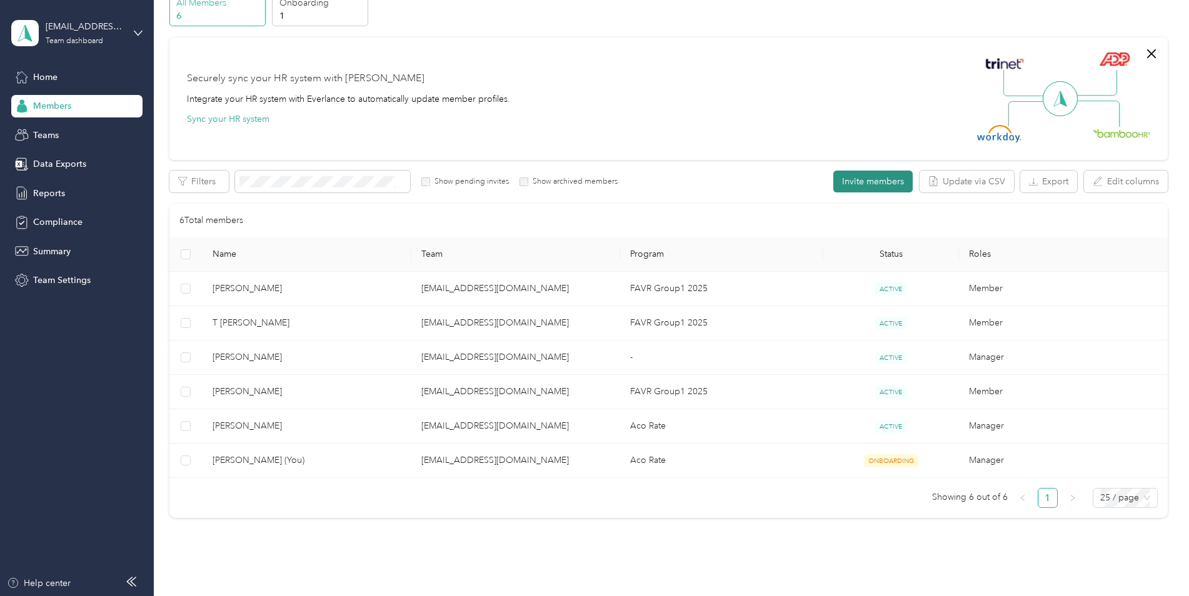
click at [855, 183] on button "Invite members" at bounding box center [872, 182] width 79 height 22
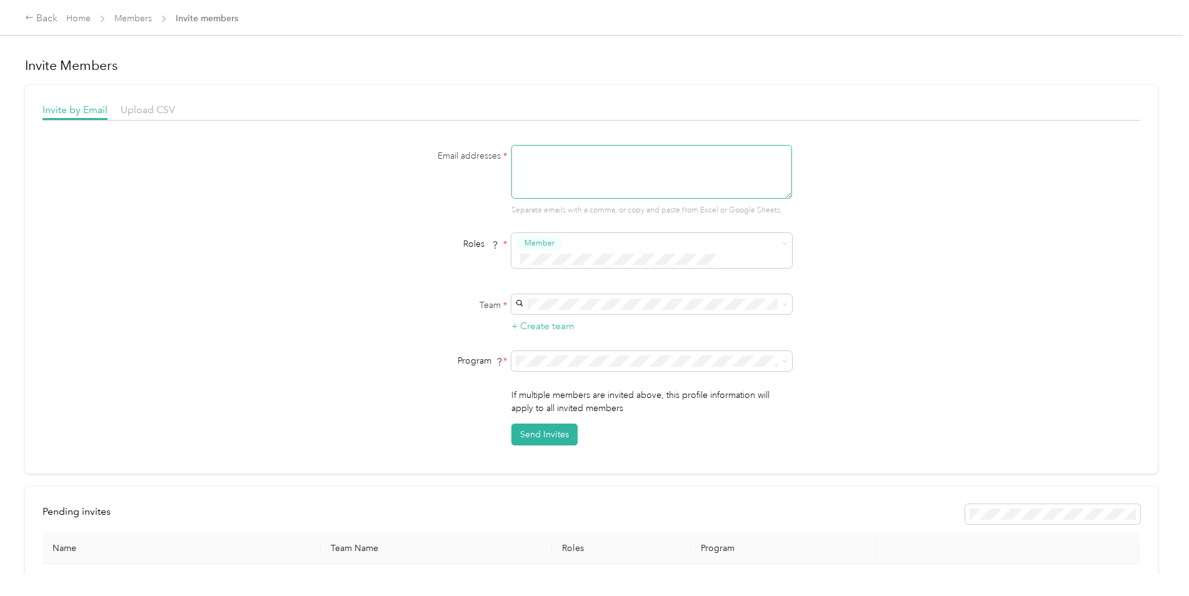
click at [541, 181] on textarea at bounding box center [651, 172] width 281 height 54
type textarea "[EMAIL_ADDRESS][DOMAIN_NAME]"
click at [614, 342] on li "Manager" at bounding box center [650, 338] width 281 height 24
click at [577, 324] on p "[PERSON_NAME] +2 more" at bounding box center [649, 326] width 263 height 13
click at [737, 355] on span at bounding box center [651, 361] width 281 height 20
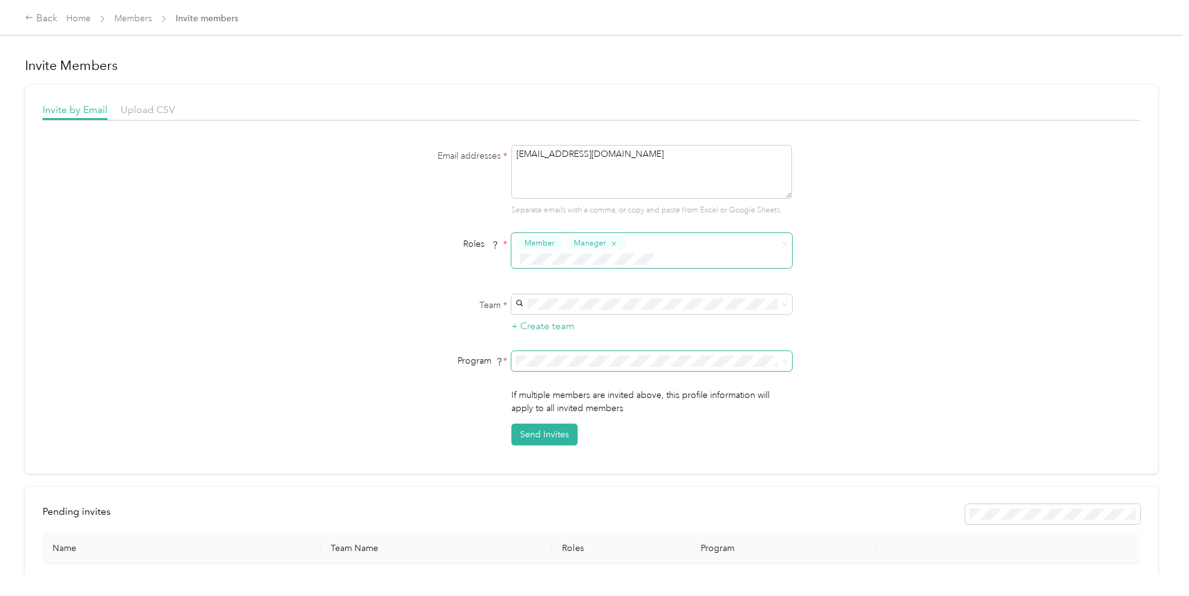
click at [740, 353] on span at bounding box center [651, 361] width 281 height 20
click at [796, 351] on div "Program *" at bounding box center [591, 361] width 481 height 20
click at [779, 351] on span at bounding box center [651, 361] width 281 height 20
click at [635, 353] on span at bounding box center [651, 361] width 281 height 20
click at [555, 424] on button "Send Invites" at bounding box center [544, 435] width 66 height 22
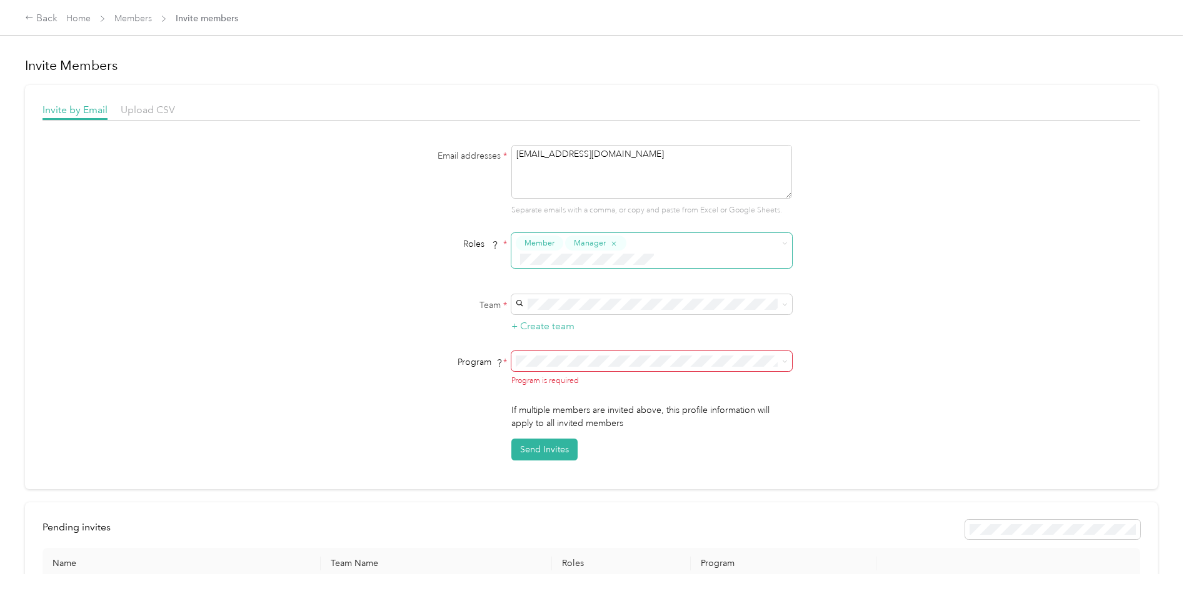
click at [637, 353] on span at bounding box center [651, 361] width 281 height 20
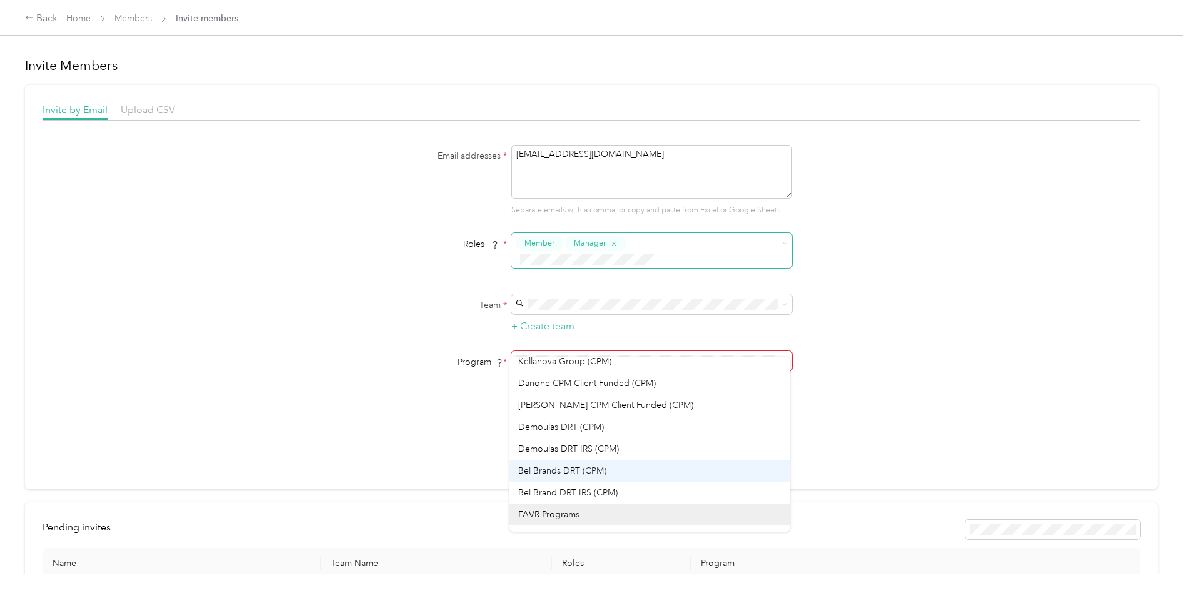
scroll to position [241, 0]
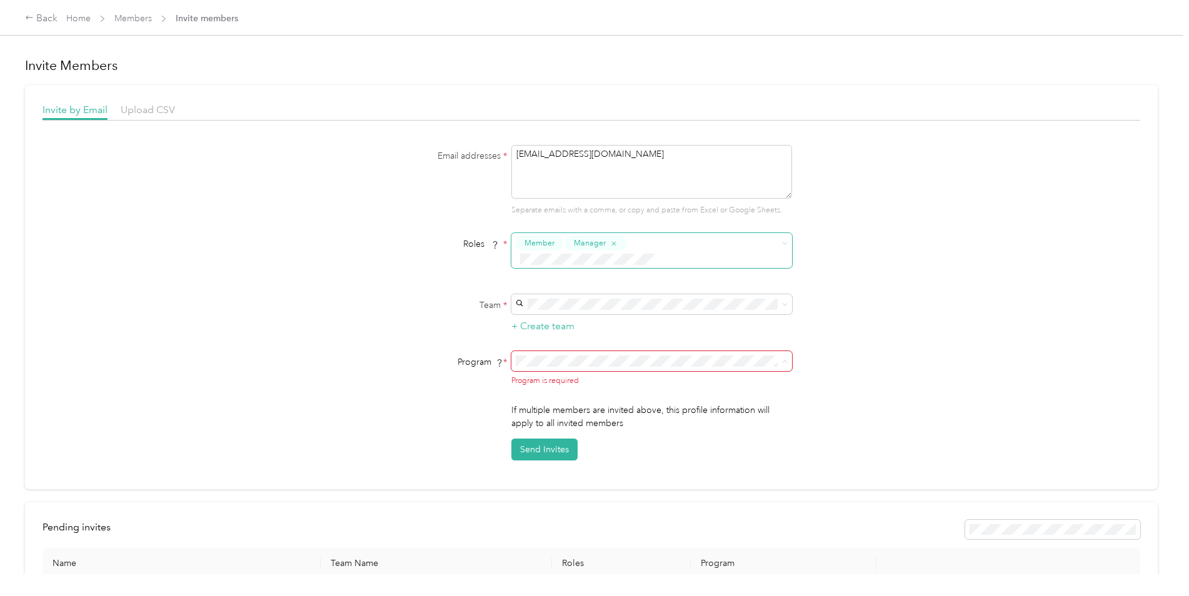
click at [662, 528] on div "No program" at bounding box center [649, 534] width 263 height 13
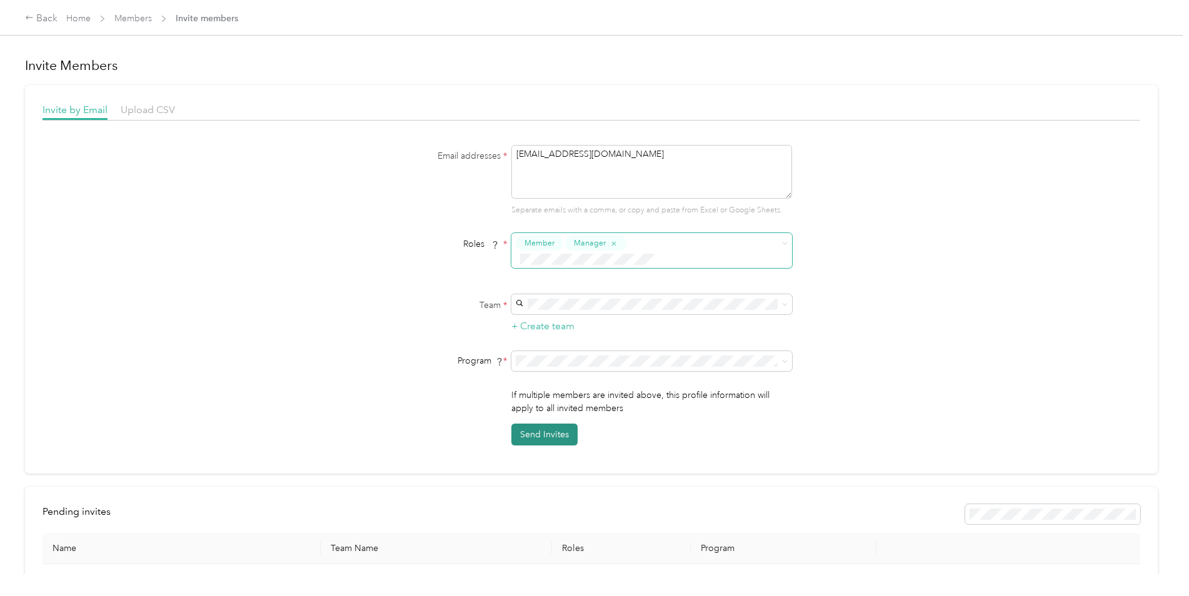
click at [547, 424] on button "Send Invites" at bounding box center [544, 435] width 66 height 22
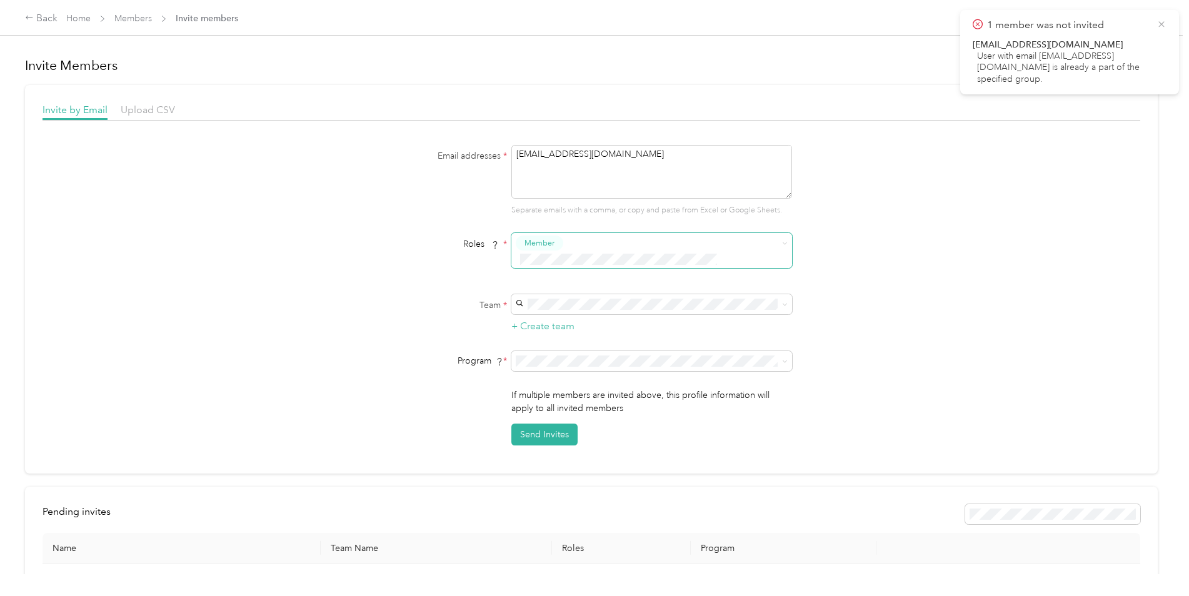
click at [1159, 19] on icon at bounding box center [1162, 24] width 10 height 11
click at [134, 23] on link "Members" at bounding box center [133, 18] width 38 height 11
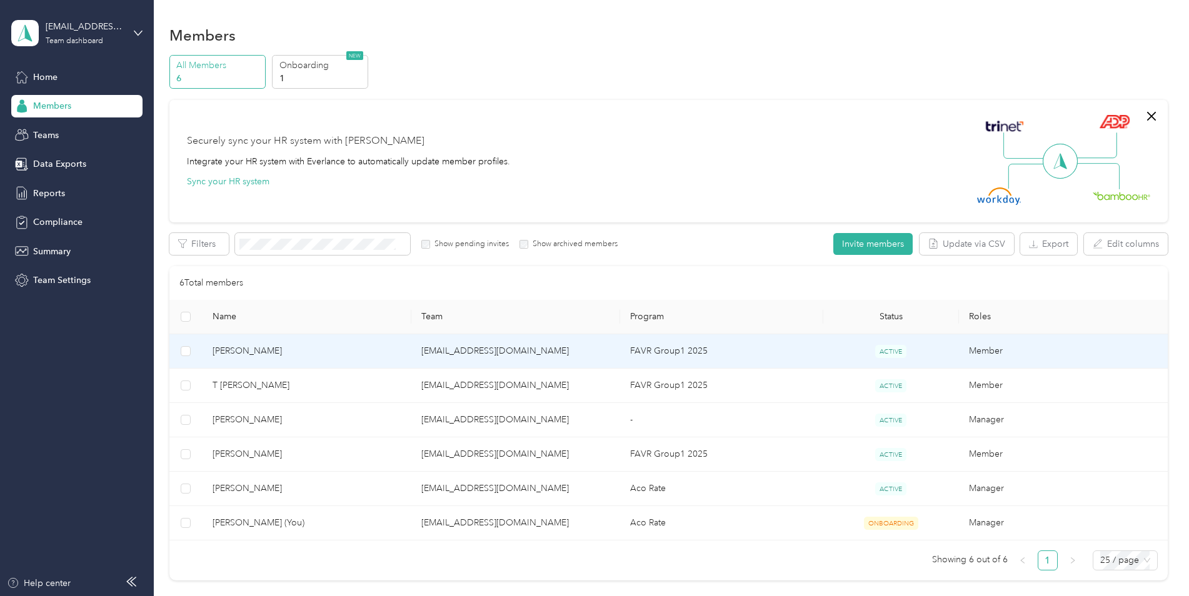
click at [473, 359] on td "[EMAIL_ADDRESS][DOMAIN_NAME]" at bounding box center [515, 352] width 209 height 34
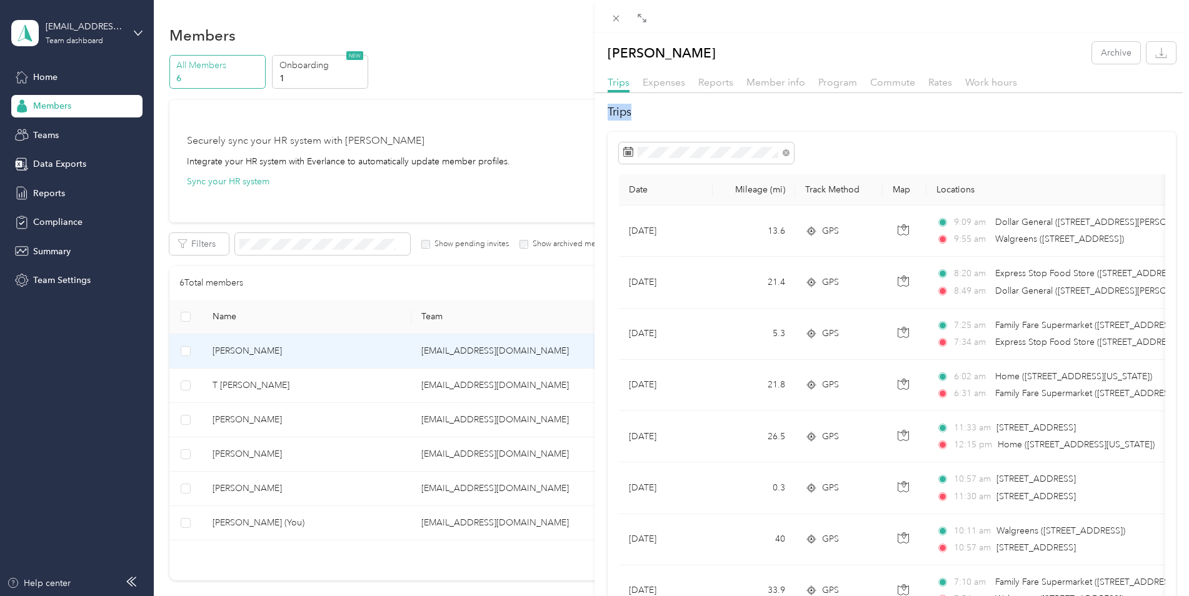
drag, startPoint x: 905, startPoint y: 101, endPoint x: 913, endPoint y: 106, distance: 9.5
click at [933, 86] on span "Rates" at bounding box center [940, 82] width 24 height 12
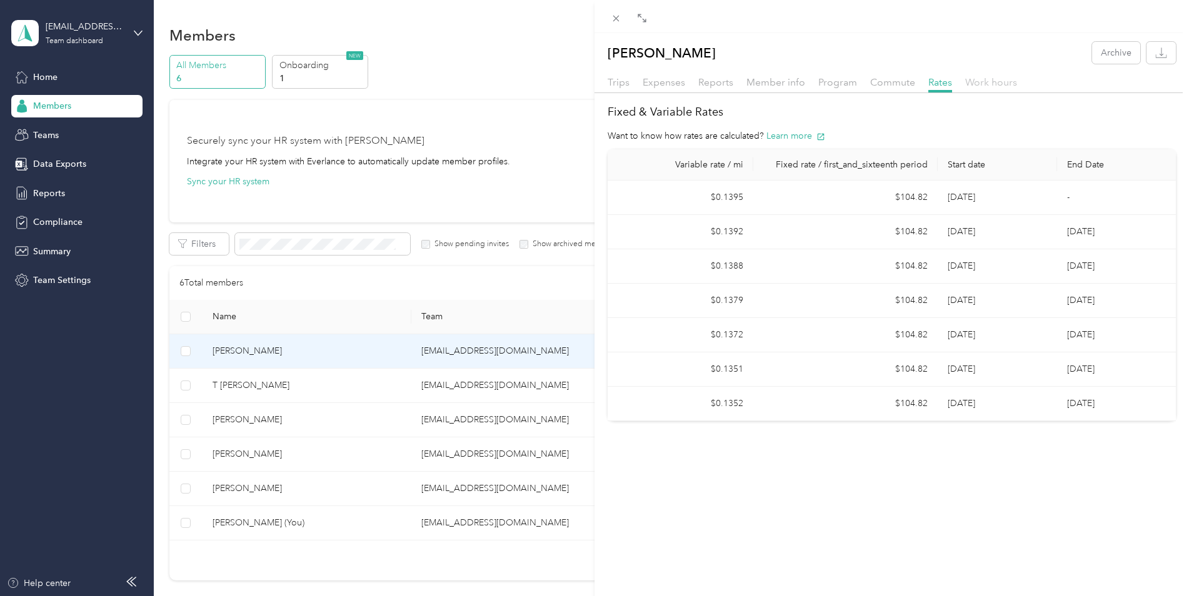
click at [984, 83] on span "Work hours" at bounding box center [991, 82] width 52 height 12
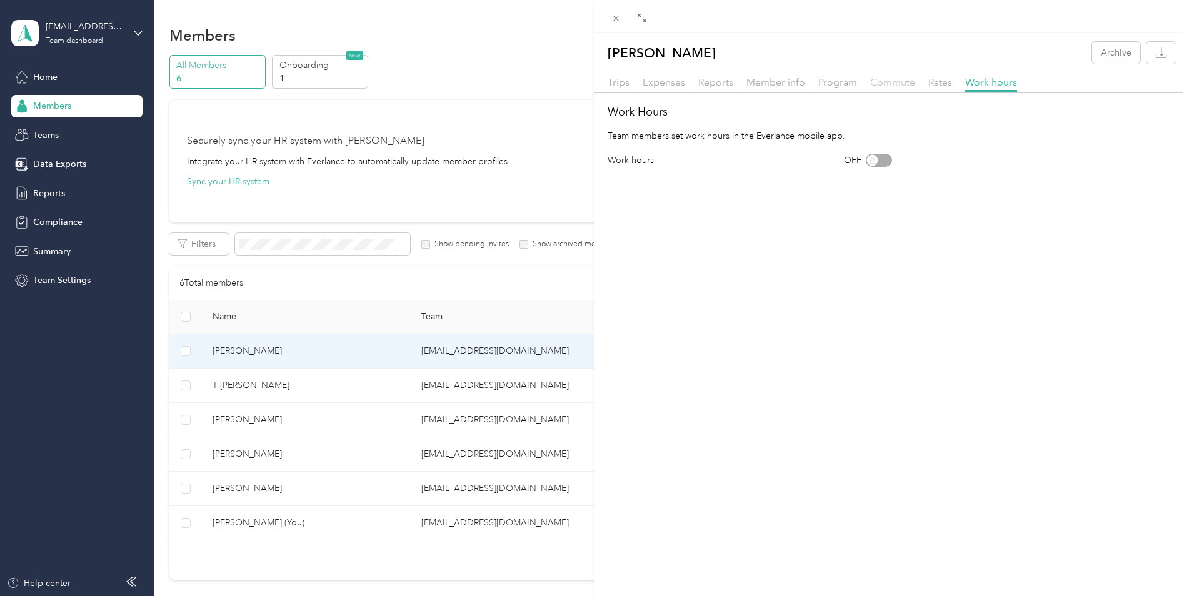
click at [898, 87] on span "Commute" at bounding box center [892, 82] width 45 height 12
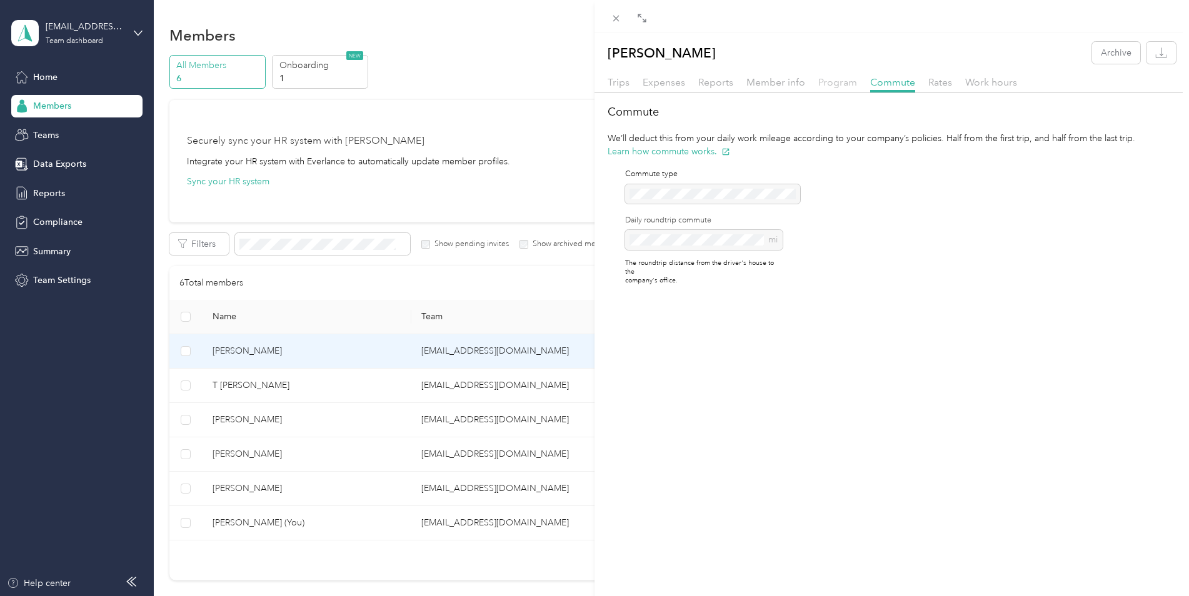
click at [840, 84] on span "Program" at bounding box center [837, 82] width 39 height 12
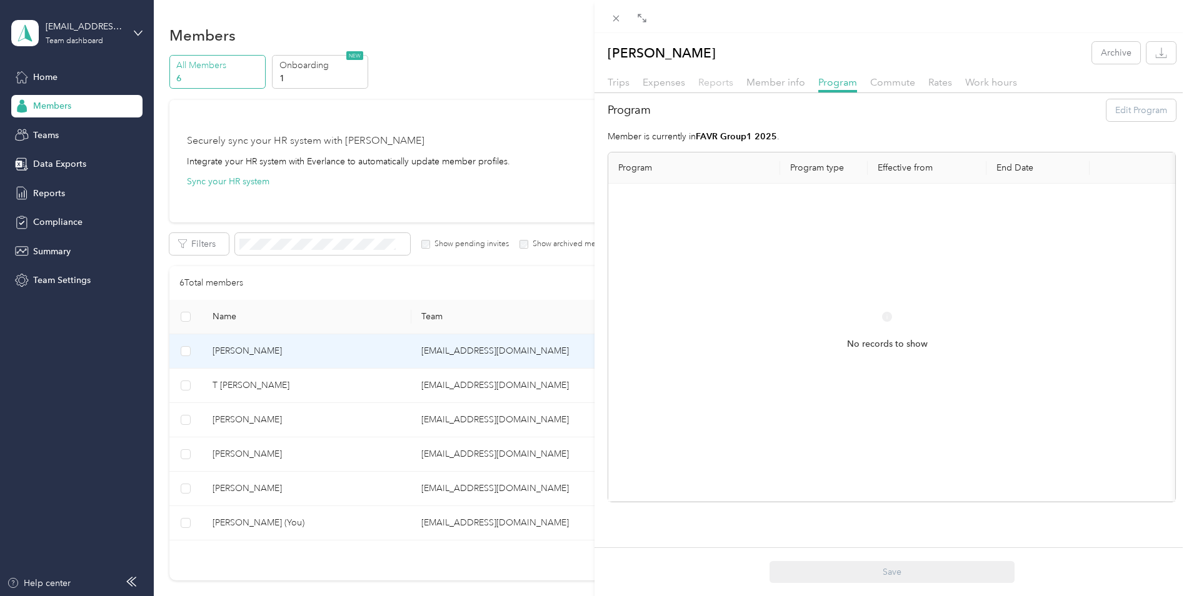
click at [716, 86] on span "Reports" at bounding box center [715, 82] width 35 height 12
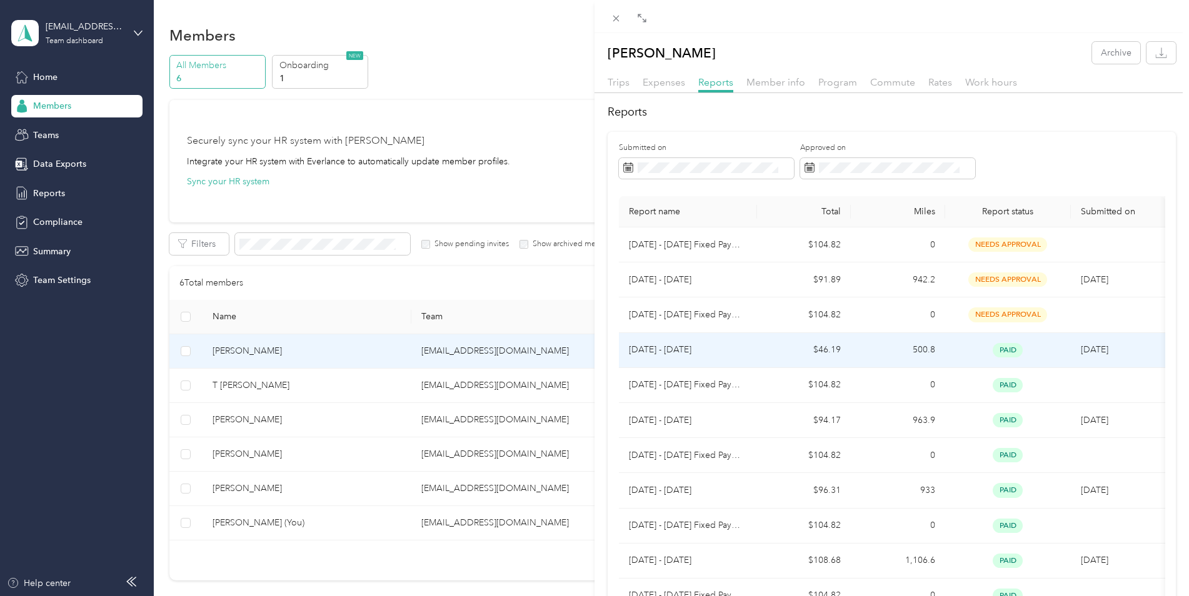
click at [976, 360] on td "paid" at bounding box center [1008, 350] width 126 height 35
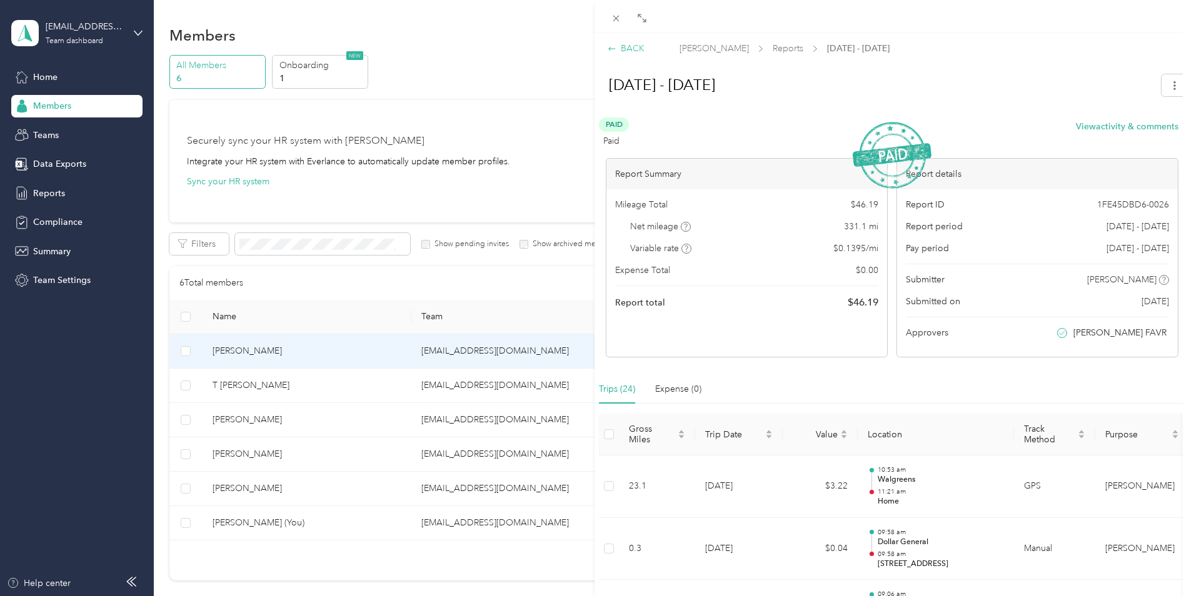
click at [620, 49] on div "BACK" at bounding box center [626, 48] width 37 height 13
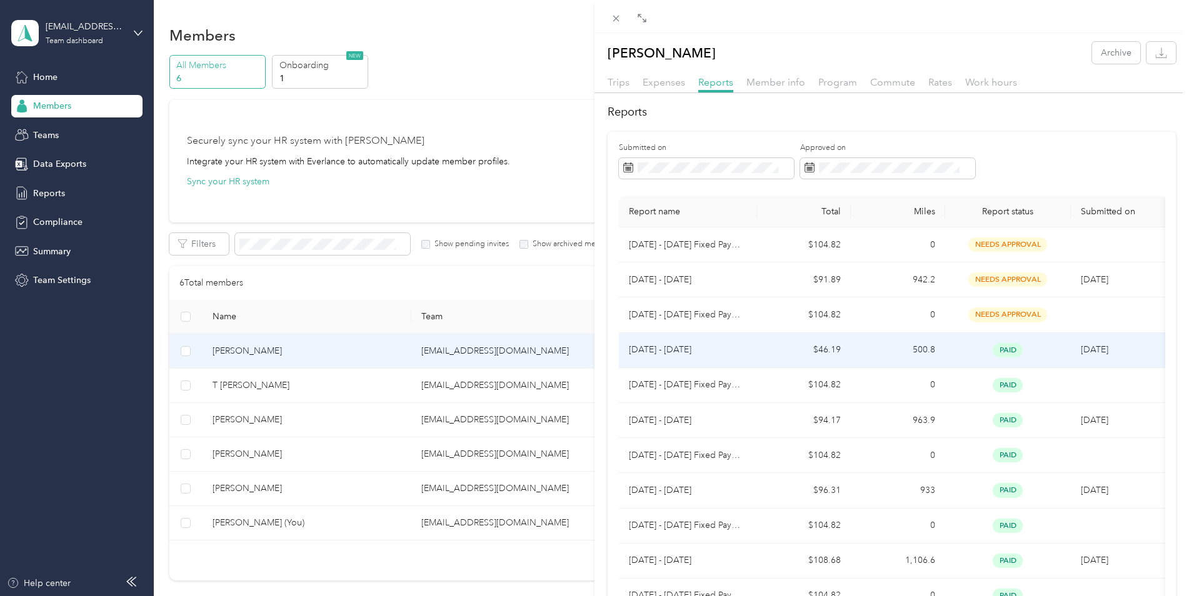
click at [851, 337] on td "500.8" at bounding box center [898, 350] width 94 height 35
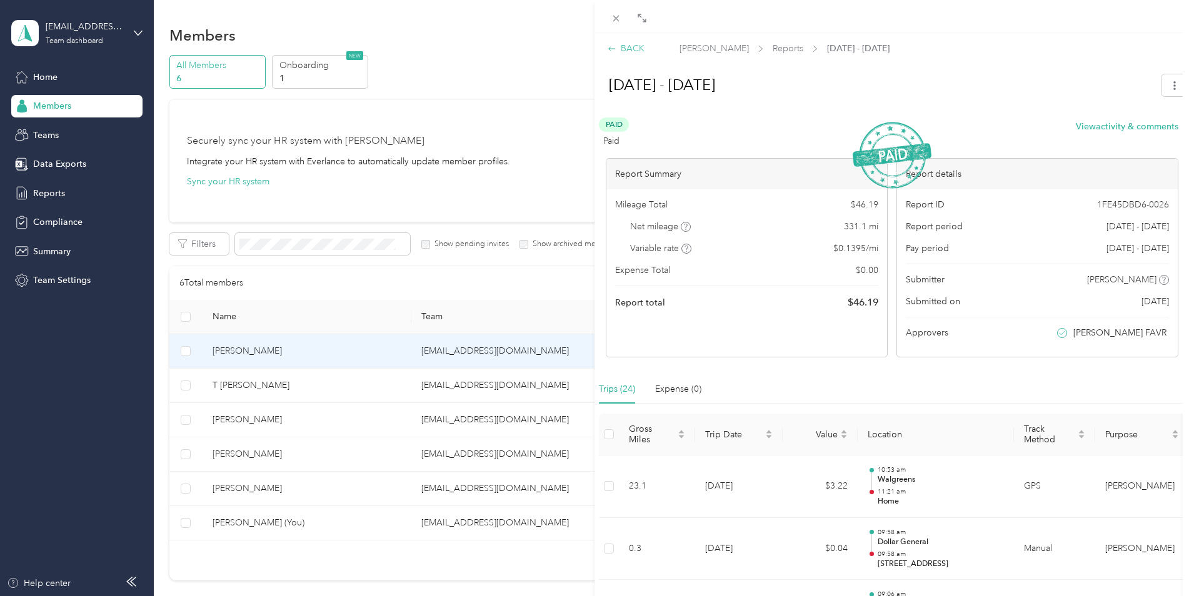
click at [636, 52] on div "BACK" at bounding box center [626, 48] width 37 height 13
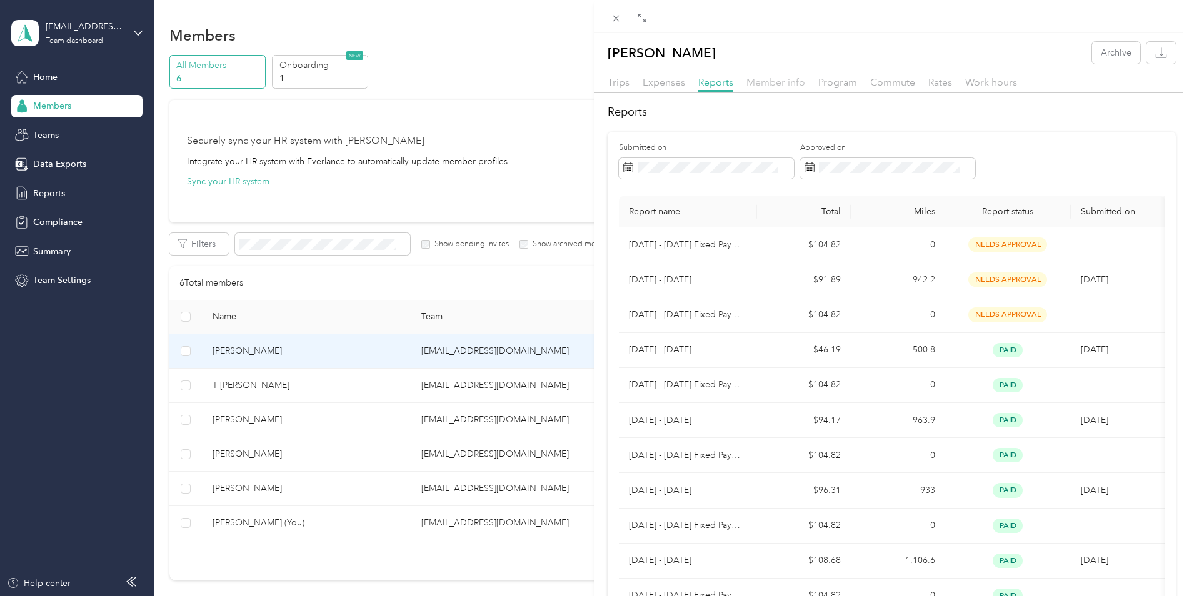
click at [777, 83] on span "Member info" at bounding box center [776, 82] width 59 height 12
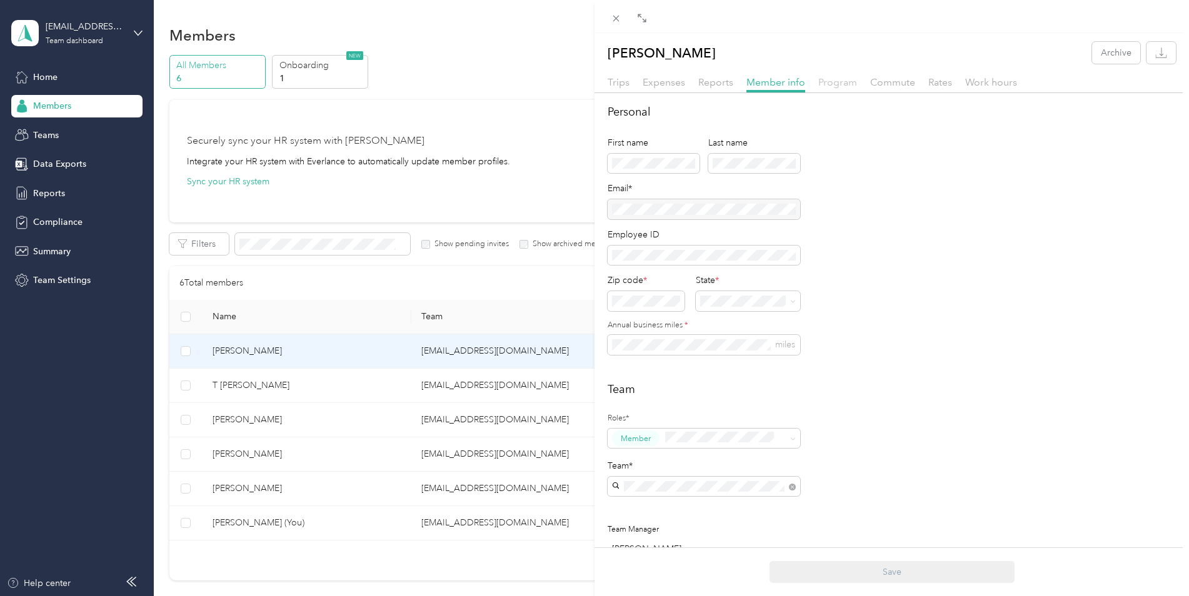
click at [824, 78] on span "Program" at bounding box center [837, 82] width 39 height 12
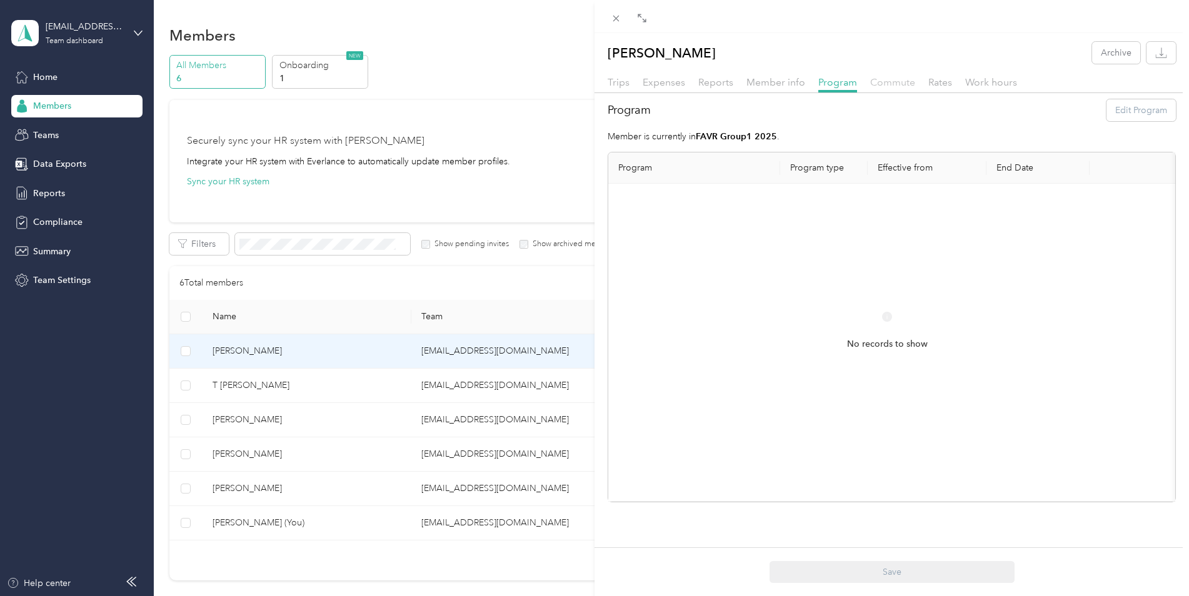
click at [883, 83] on span "Commute" at bounding box center [892, 82] width 45 height 12
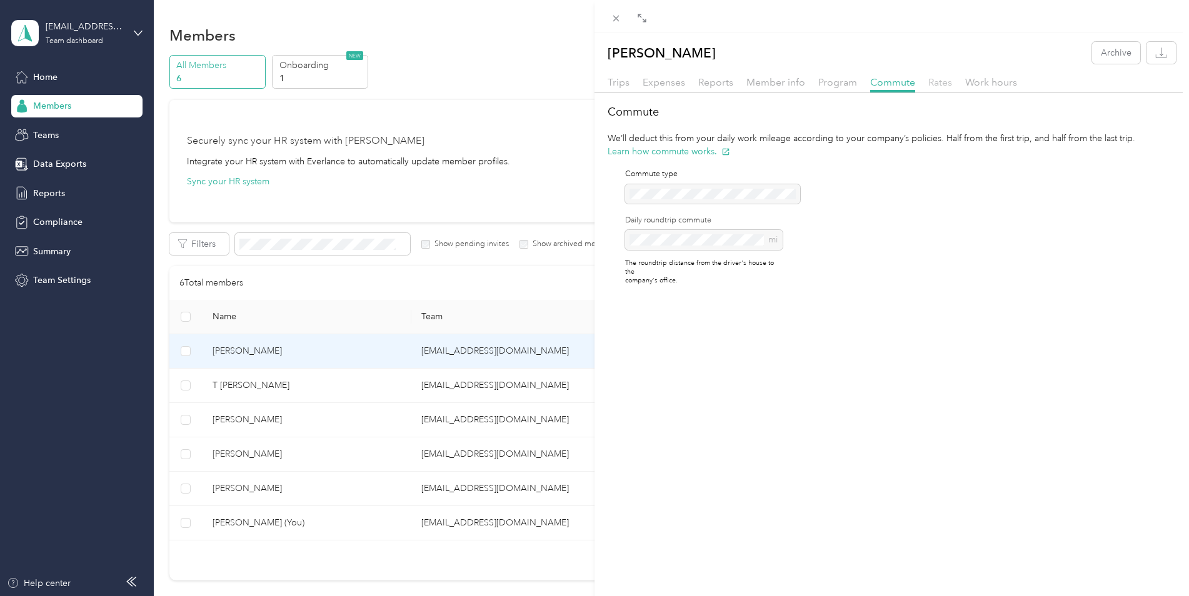
click at [941, 83] on span "Rates" at bounding box center [940, 82] width 24 height 12
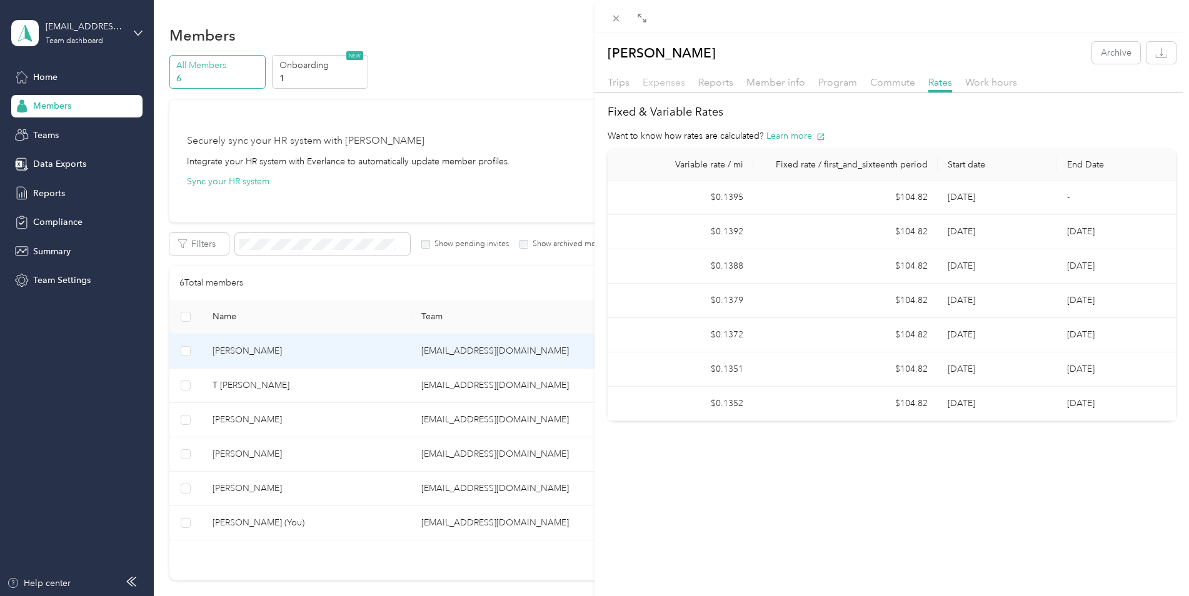
click at [667, 76] on span "Expenses" at bounding box center [664, 82] width 43 height 12
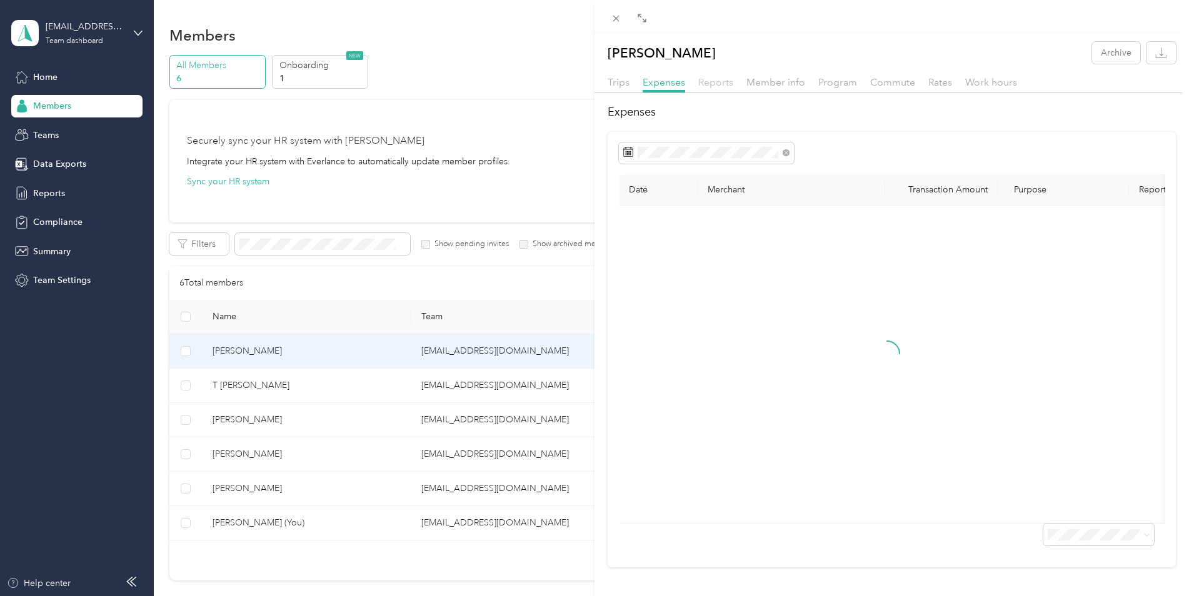
click at [708, 81] on span "Reports" at bounding box center [715, 82] width 35 height 12
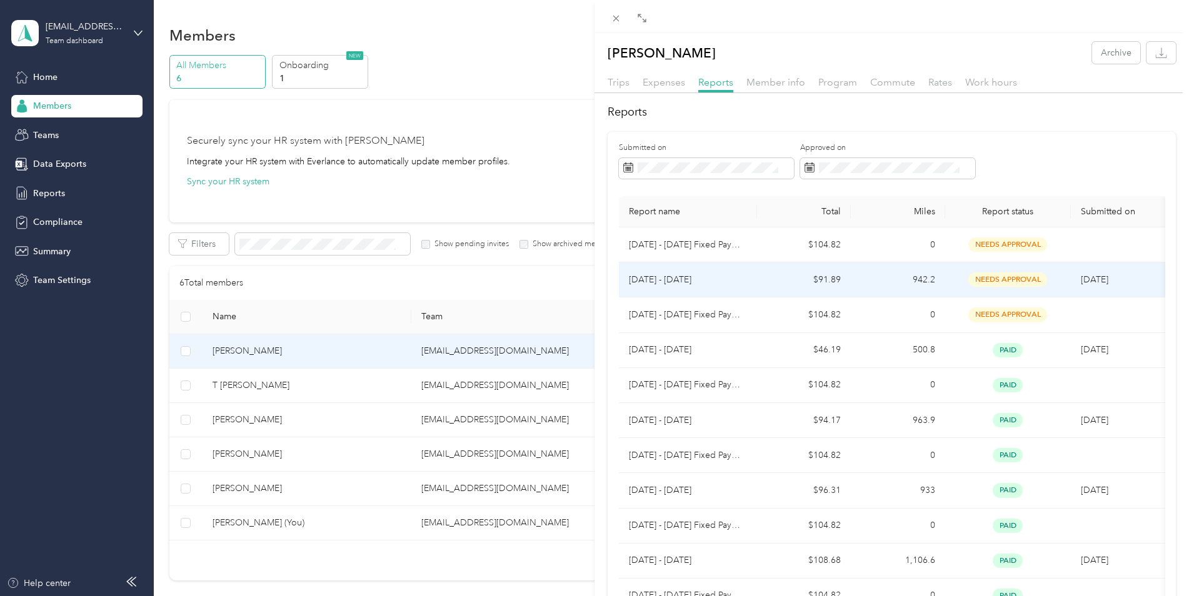
click at [826, 286] on td "$91.89" at bounding box center [804, 280] width 94 height 35
